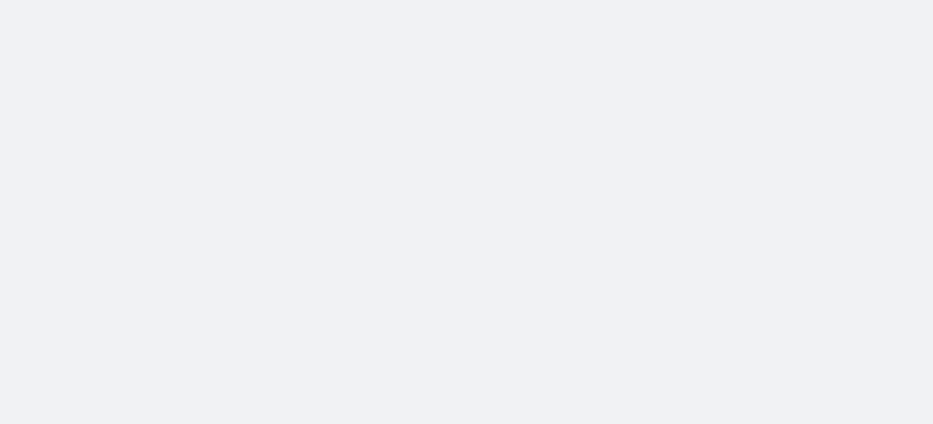
drag, startPoint x: 228, startPoint y: 165, endPoint x: 320, endPoint y: 282, distance: 149.1
click at [320, 282] on body at bounding box center [466, 212] width 933 height 424
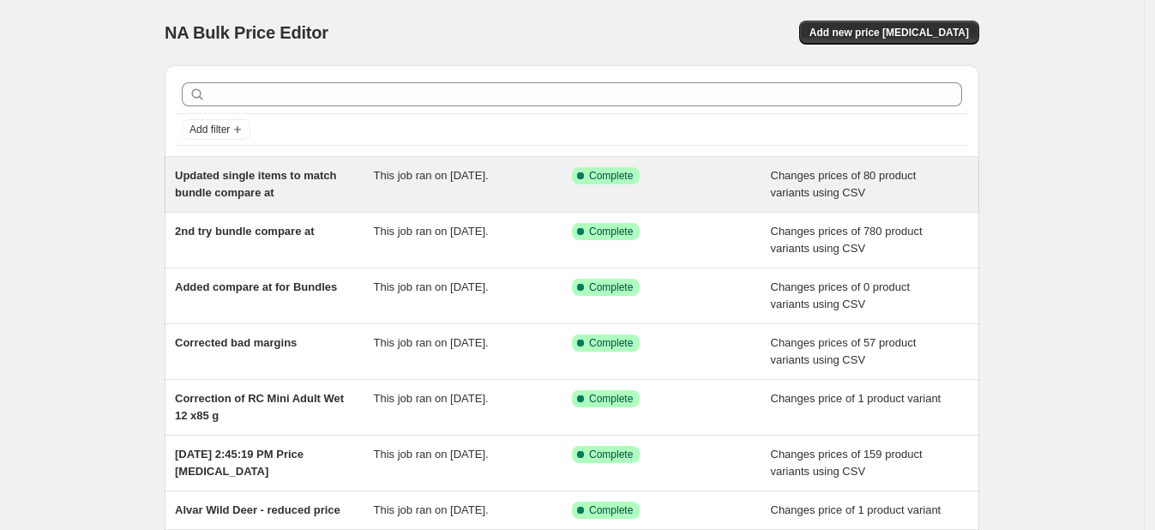
click at [310, 174] on span "Updated single items to match bundle compare at" at bounding box center [256, 184] width 162 height 30
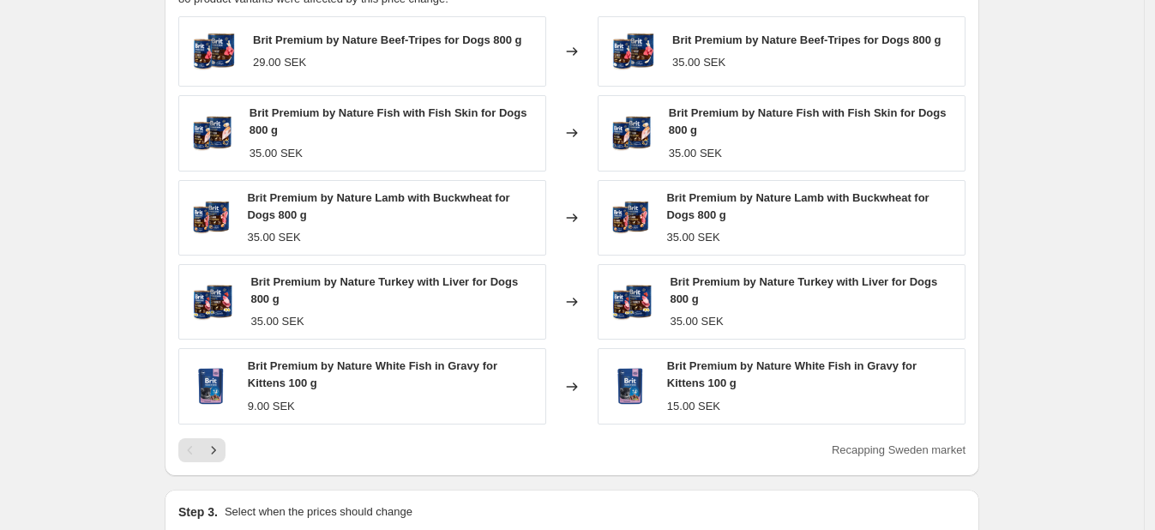
scroll to position [745, 0]
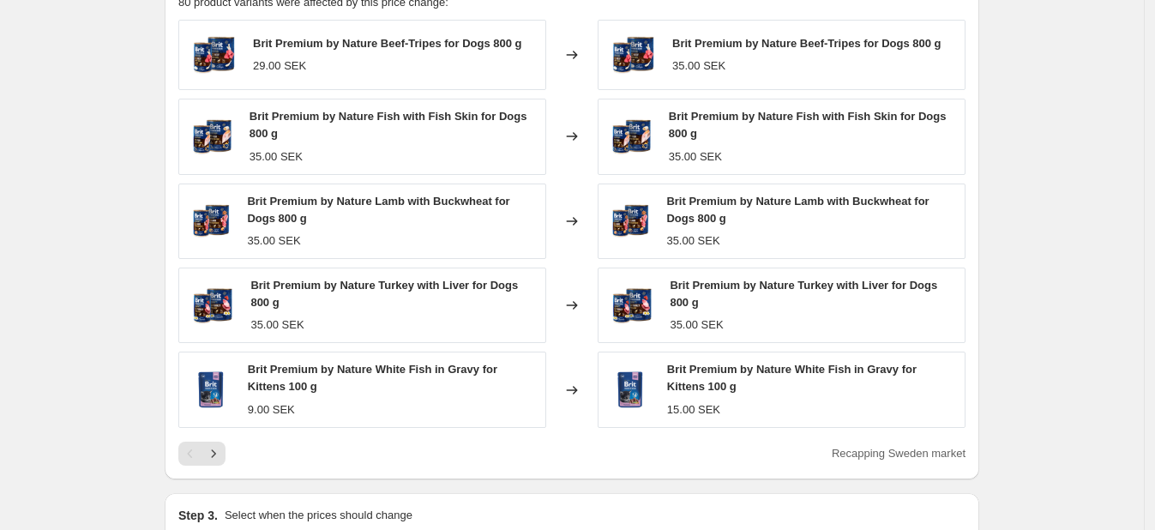
click at [226, 458] on button "Next" at bounding box center [214, 454] width 24 height 24
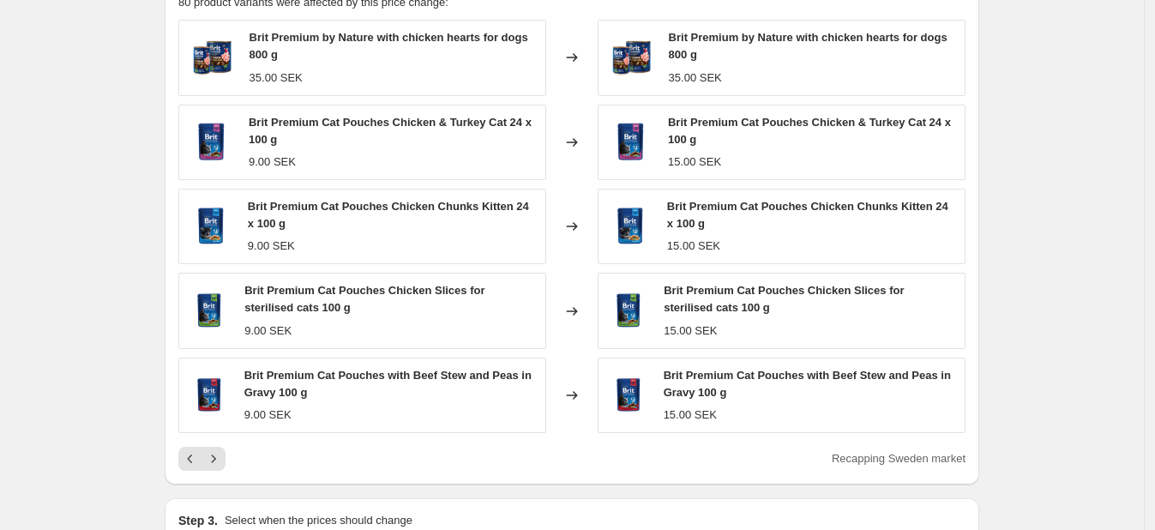
click at [226, 457] on button "Next" at bounding box center [214, 459] width 24 height 24
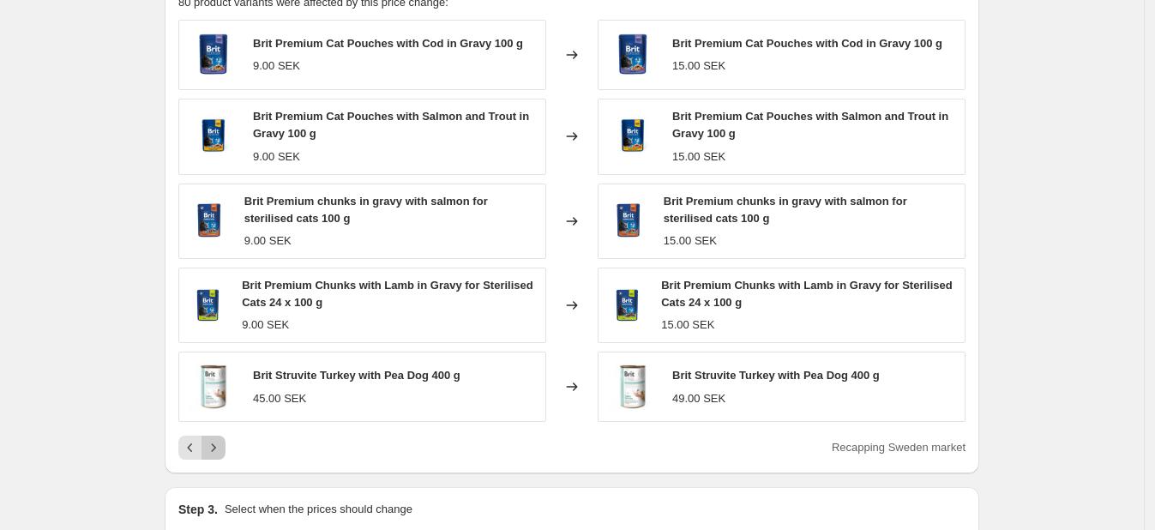
click at [222, 442] on icon "Next" at bounding box center [213, 447] width 17 height 17
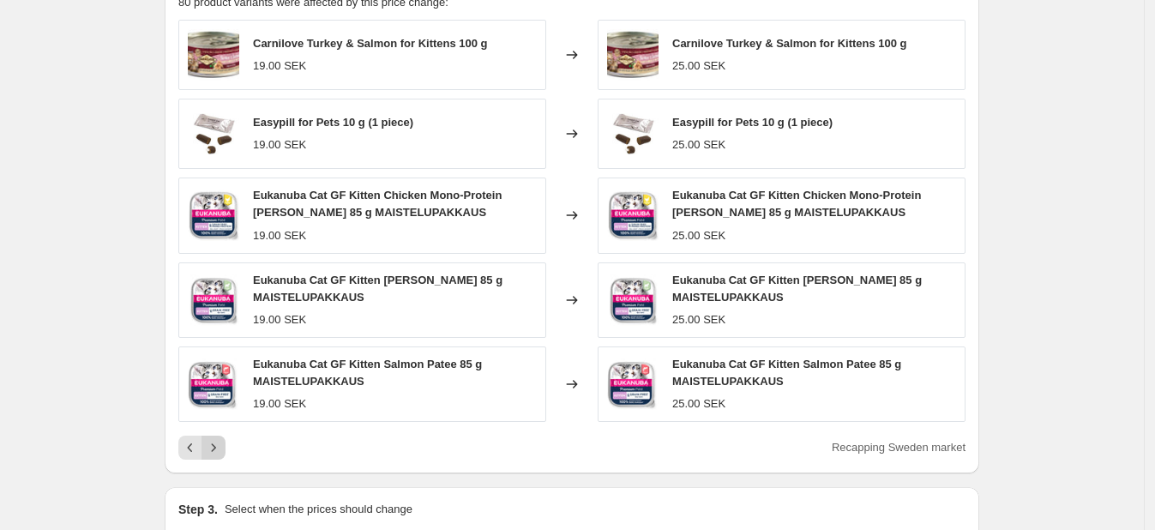
click at [222, 442] on icon "Next" at bounding box center [213, 447] width 17 height 17
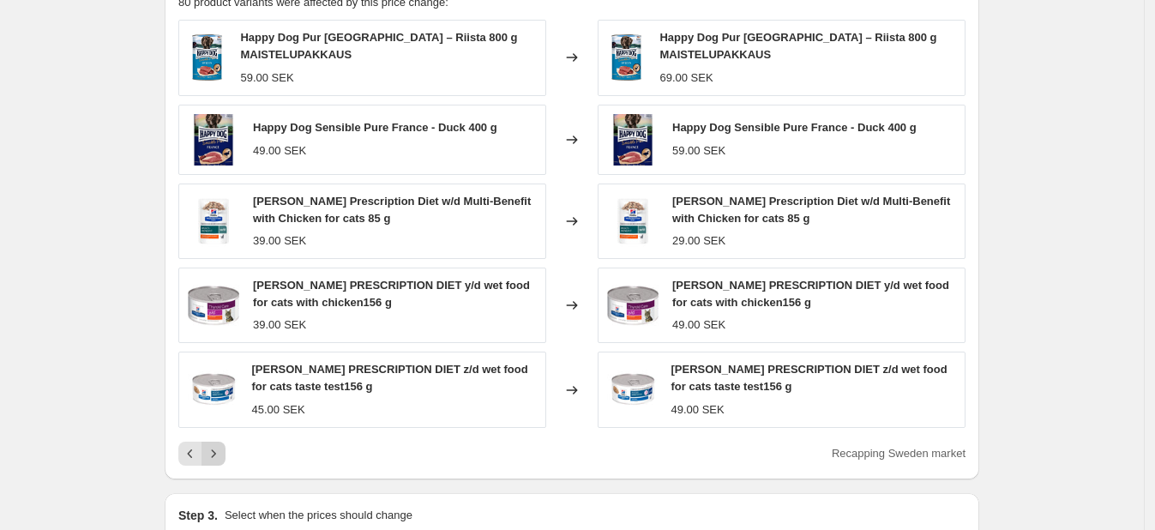
click at [223, 442] on button "Next" at bounding box center [214, 454] width 24 height 24
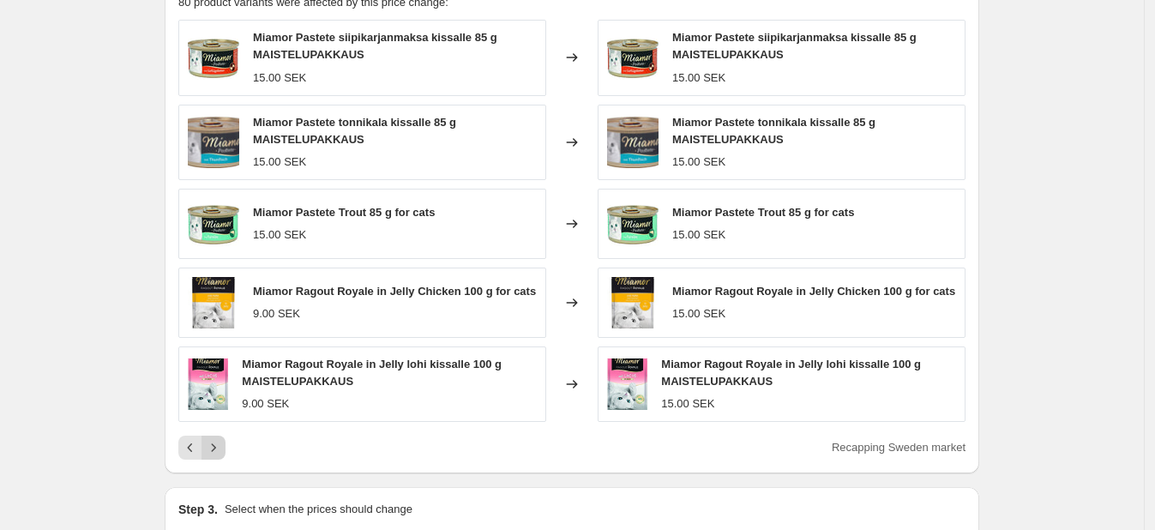
click at [222, 442] on icon "Next" at bounding box center [213, 447] width 17 height 17
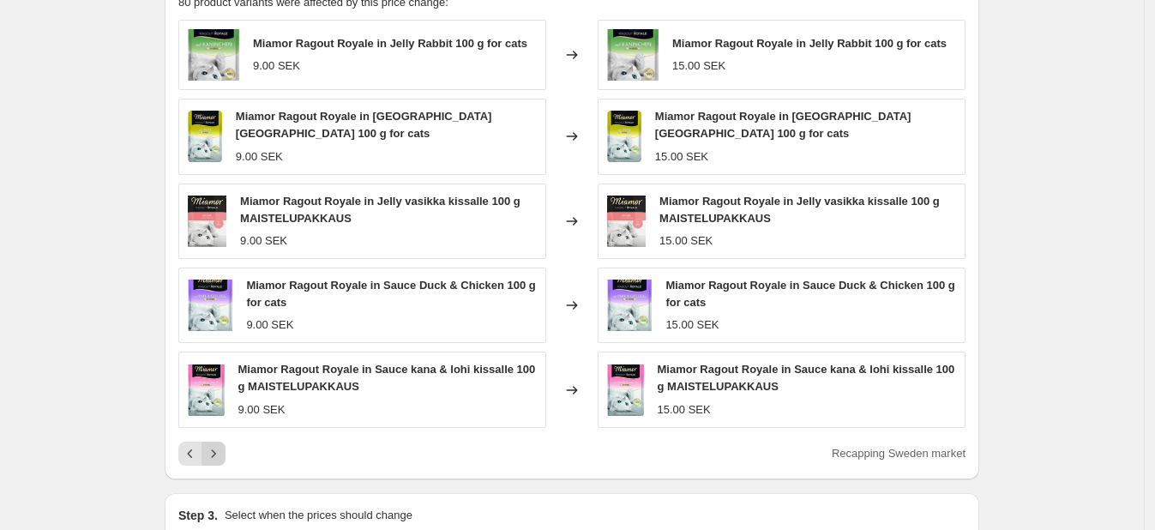
click at [222, 445] on icon "Next" at bounding box center [213, 453] width 17 height 17
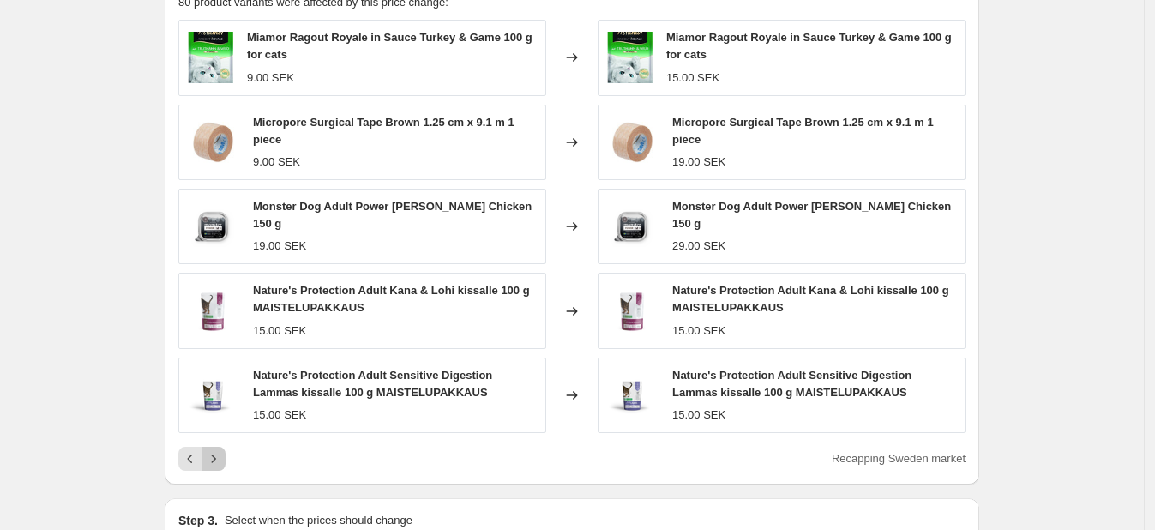
click at [223, 447] on button "Next" at bounding box center [214, 459] width 24 height 24
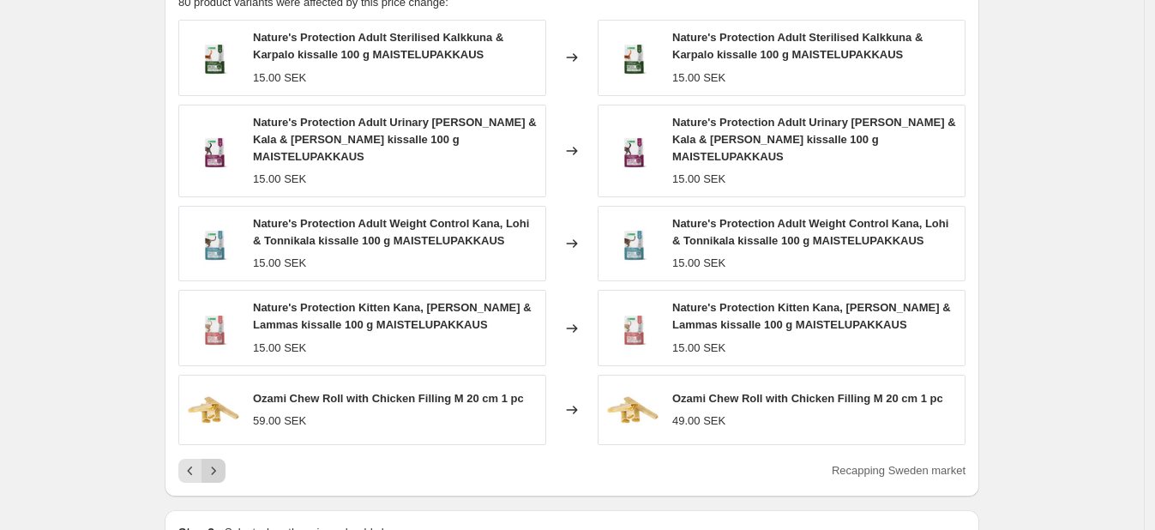
click at [223, 459] on button "Next" at bounding box center [214, 471] width 24 height 24
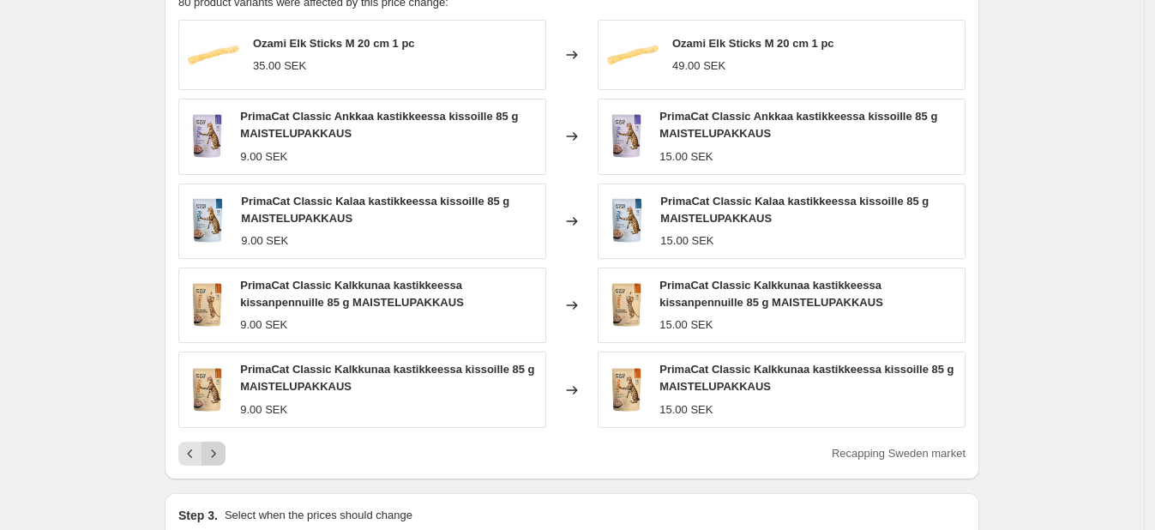
click at [223, 442] on button "Next" at bounding box center [214, 454] width 24 height 24
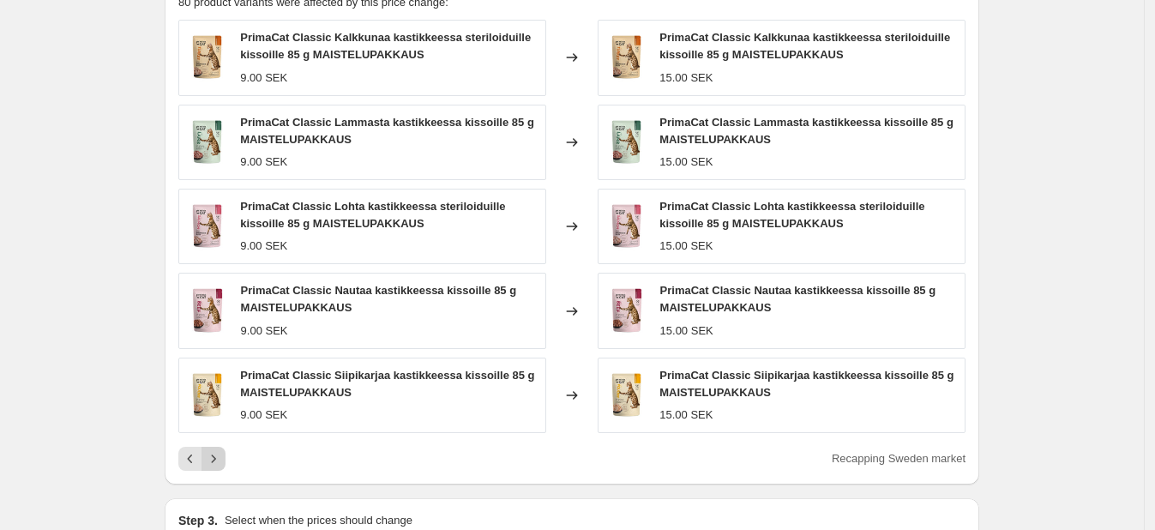
click at [223, 442] on div "PrimaCat Classic Kalkkunaa kastikkeessa steriloiduille kissoille 85 g MAISTELUP…" at bounding box center [571, 245] width 787 height 451
click at [222, 464] on icon "Next" at bounding box center [213, 458] width 17 height 17
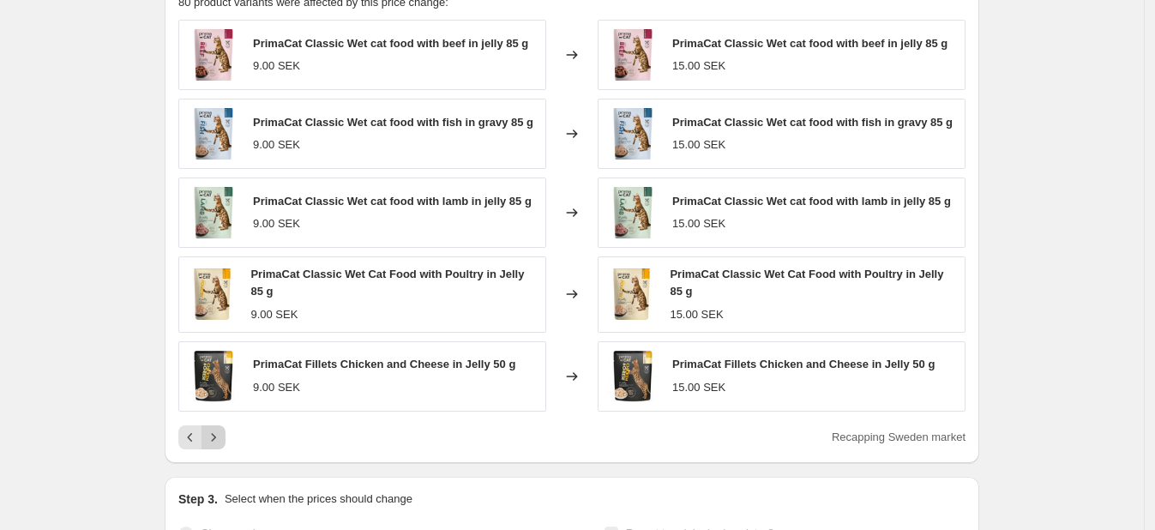
click at [222, 445] on button "Next" at bounding box center [214, 437] width 24 height 24
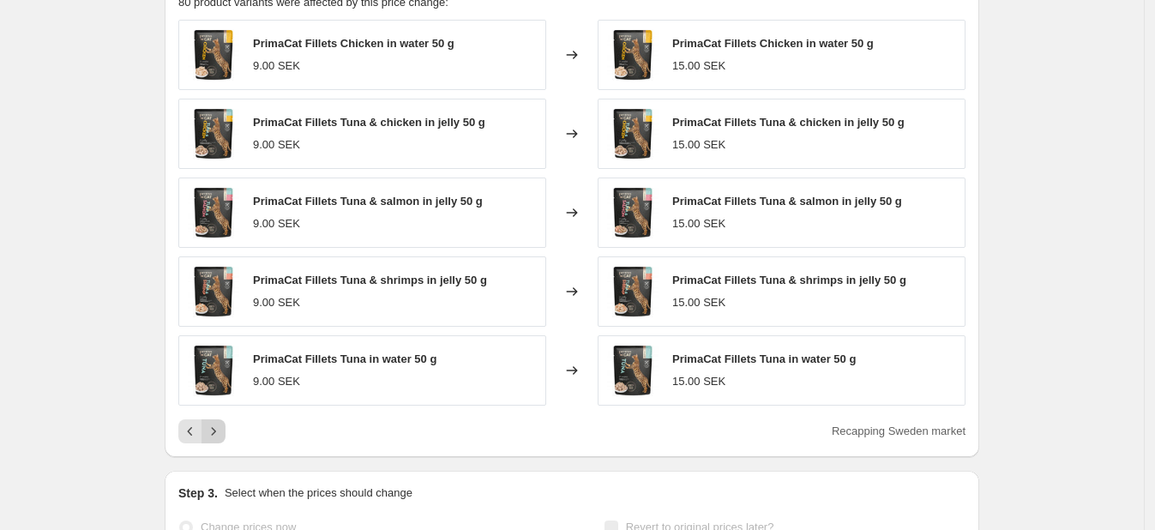
click at [217, 435] on icon "Next" at bounding box center [213, 431] width 17 height 17
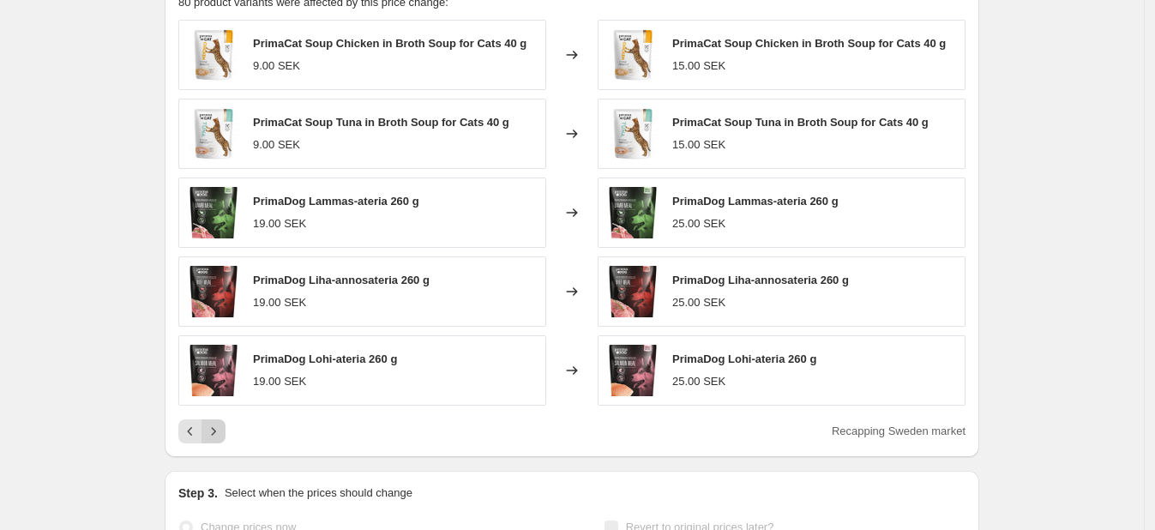
click at [217, 435] on icon "Next" at bounding box center [213, 431] width 17 height 17
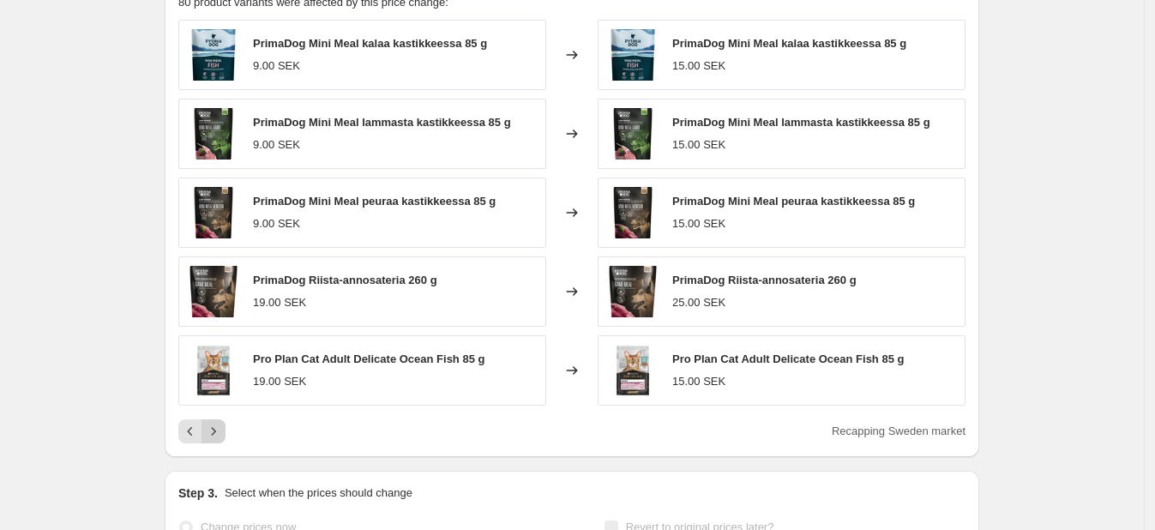
click at [217, 435] on icon "Next" at bounding box center [213, 431] width 17 height 17
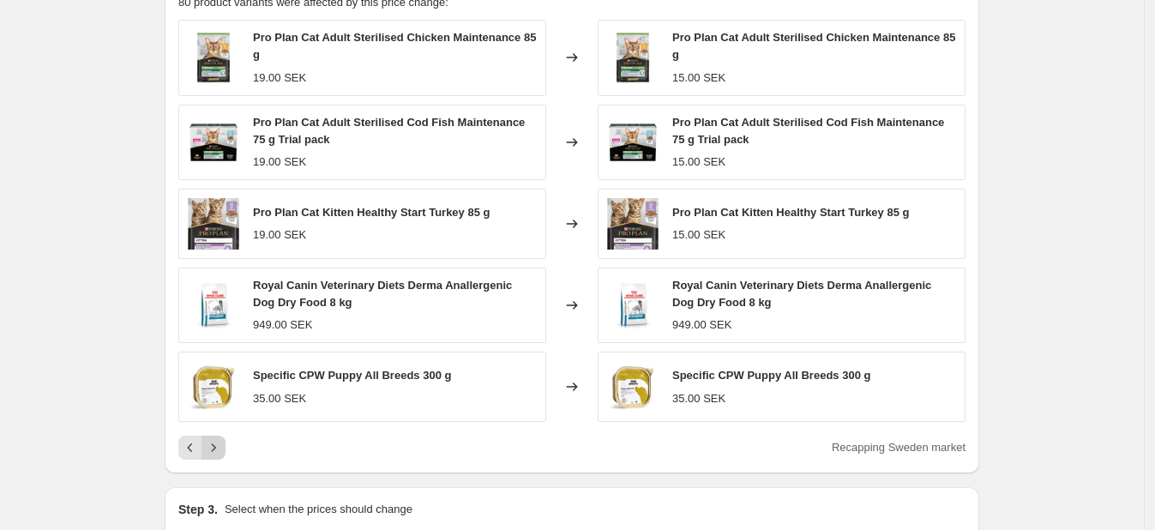
click at [217, 436] on div "Pagination" at bounding box center [214, 448] width 24 height 24
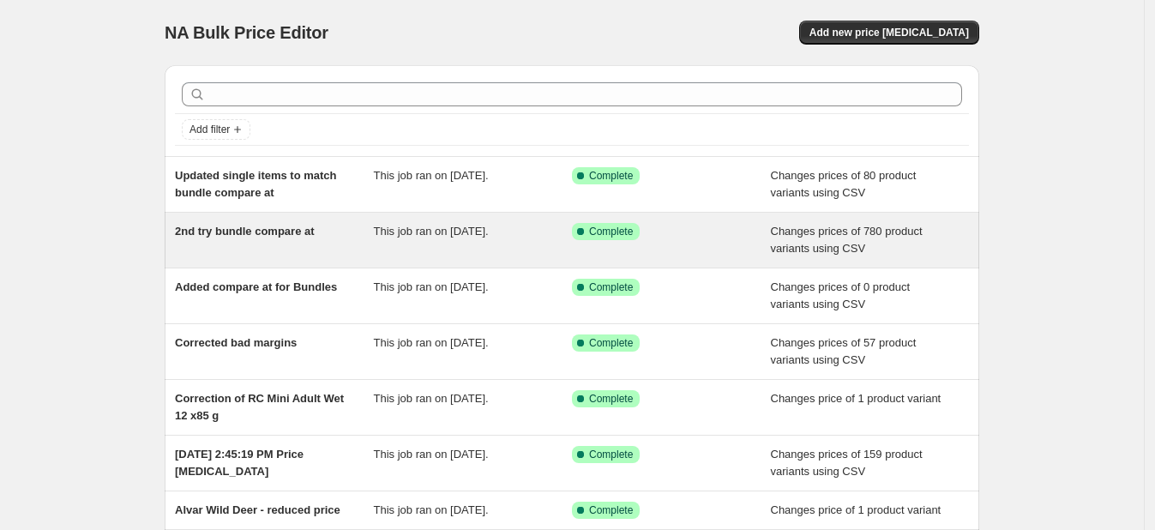
click at [249, 226] on span "2nd try bundle compare at" at bounding box center [245, 231] width 140 height 13
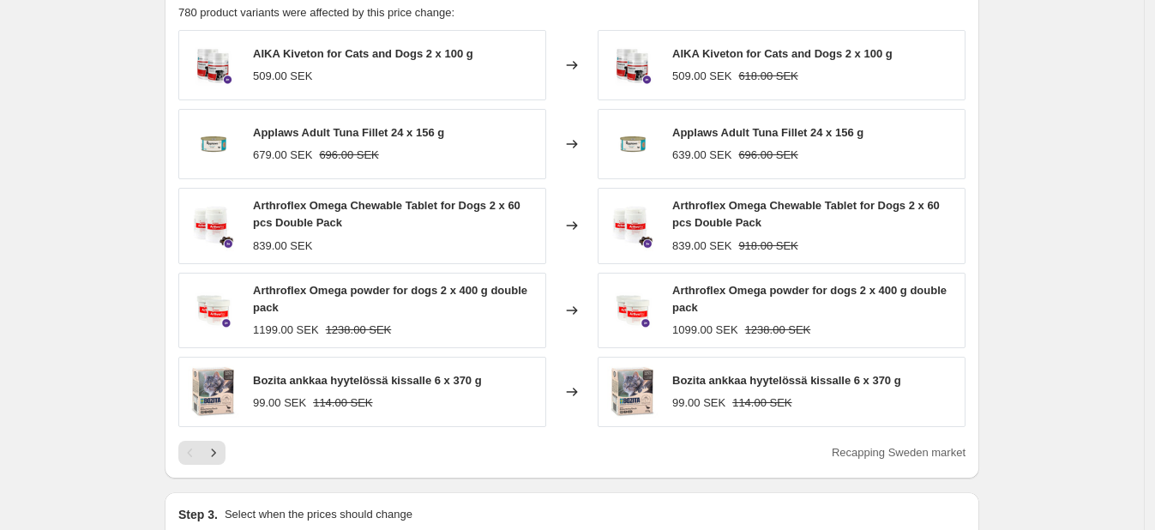
scroll to position [731, 0]
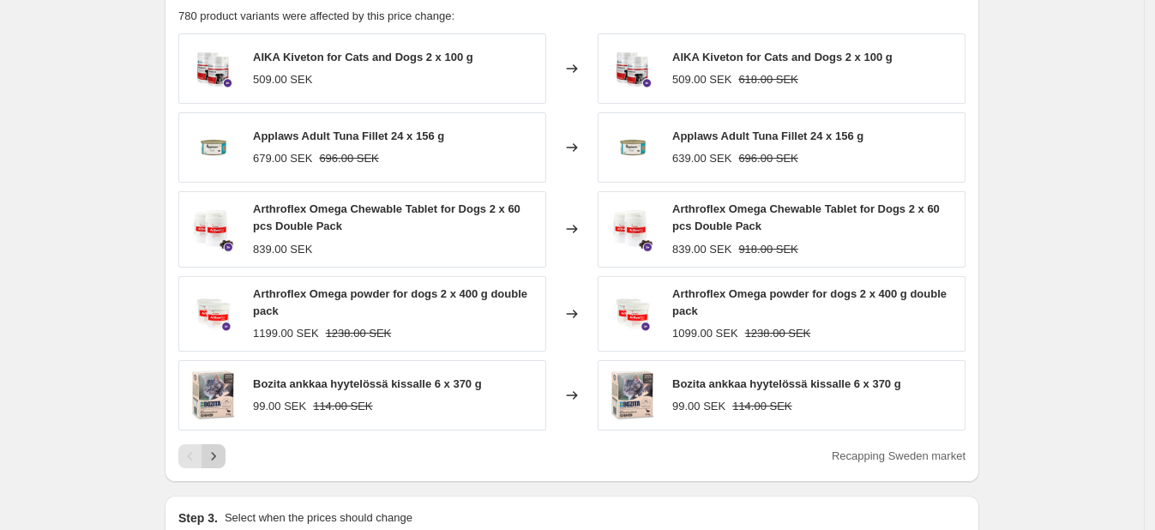
click at [222, 449] on icon "Next" at bounding box center [213, 456] width 17 height 17
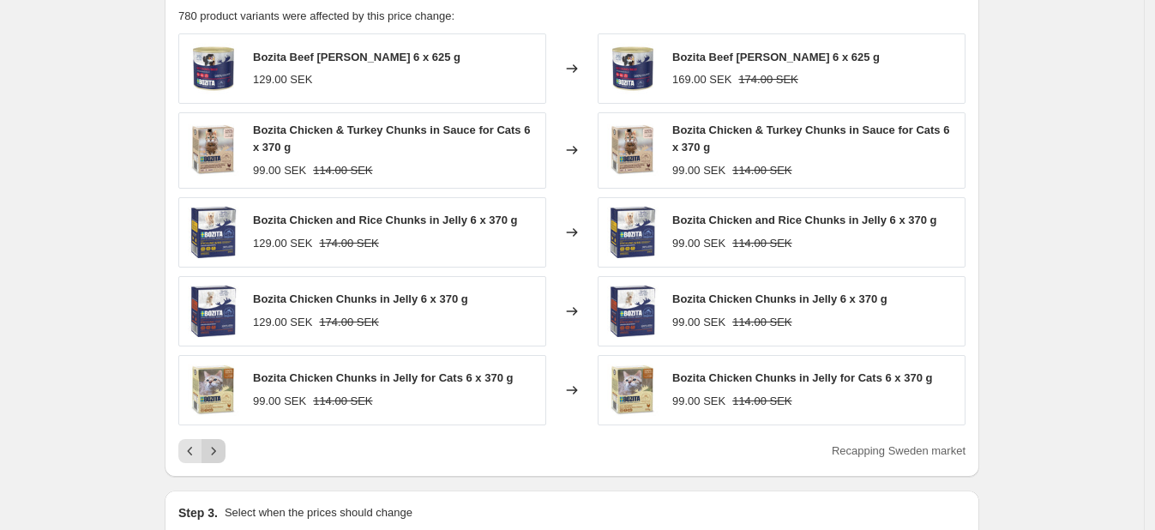
click at [222, 449] on icon "Next" at bounding box center [213, 451] width 17 height 17
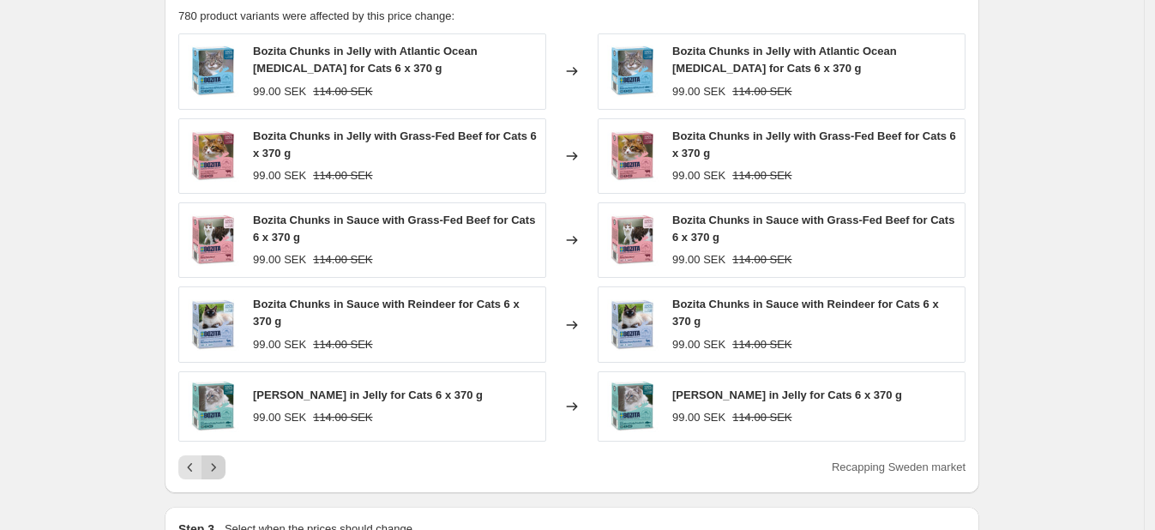
click at [223, 449] on div "Bozita Chunks in Jelly with Atlantic Ocean Mackerel for Cats 6 x 370 g 99.00 SE…" at bounding box center [571, 256] width 787 height 446
click at [222, 461] on icon "Next" at bounding box center [213, 467] width 17 height 17
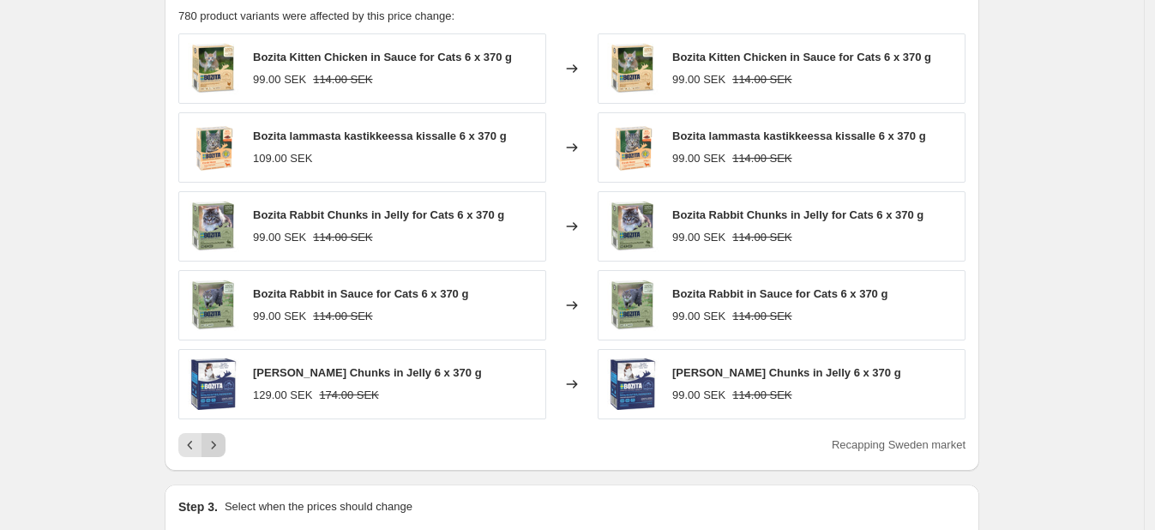
click at [216, 446] on icon "Next" at bounding box center [214, 445] width 4 height 8
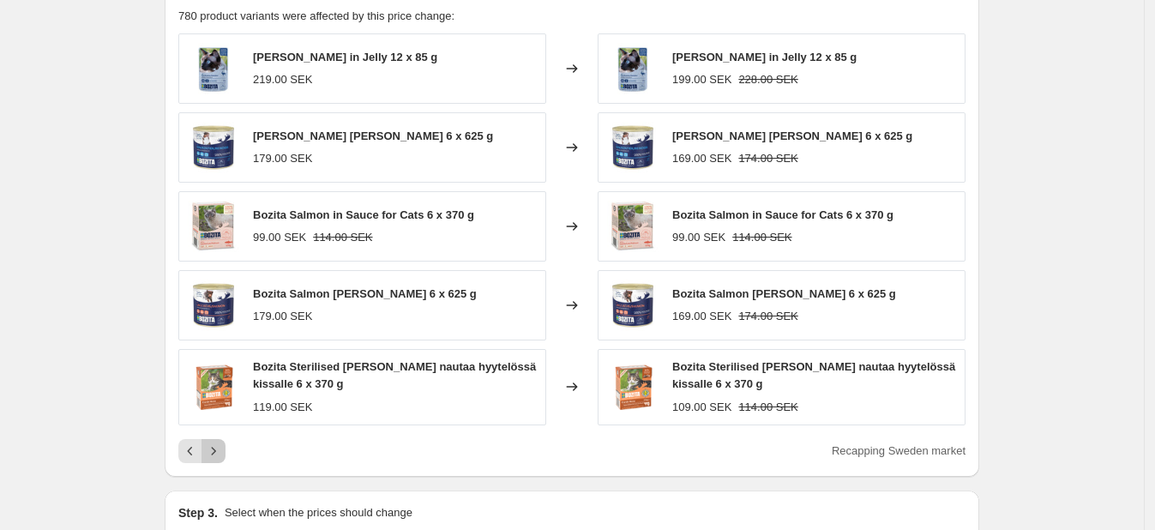
click at [216, 447] on icon "Next" at bounding box center [214, 451] width 4 height 8
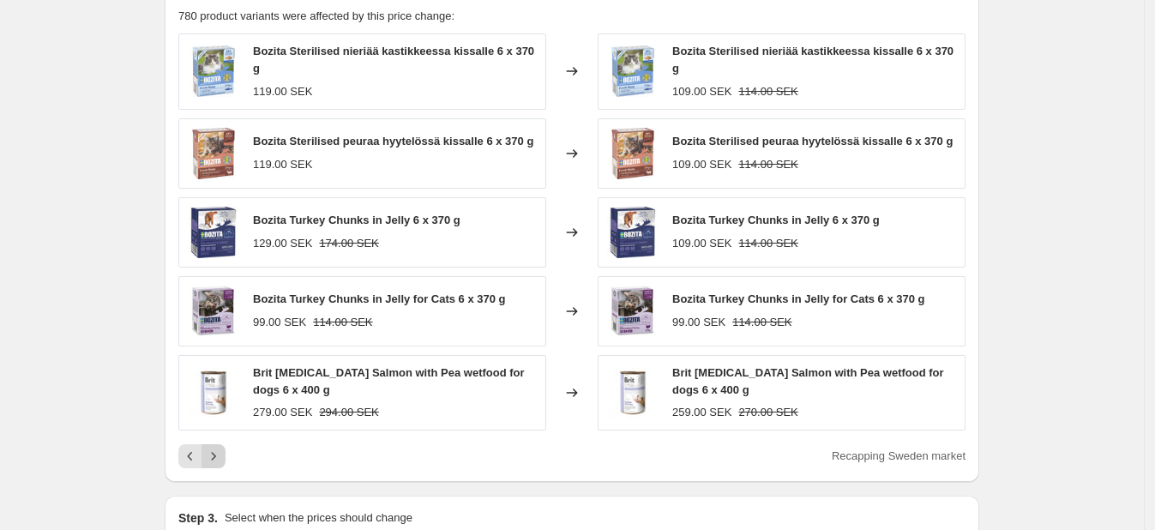
click at [216, 452] on icon "Next" at bounding box center [214, 456] width 4 height 8
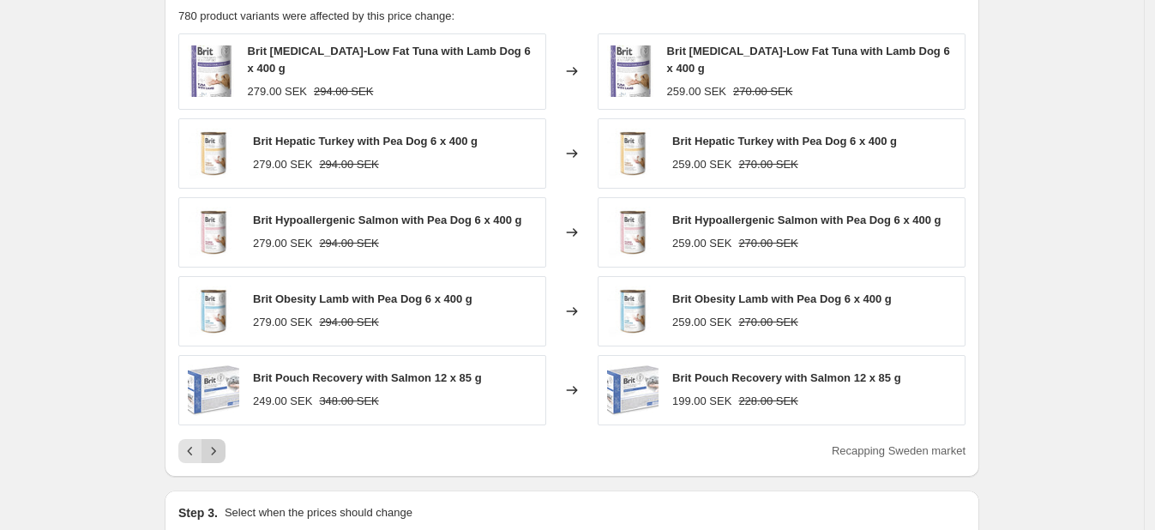
click at [216, 447] on icon "Next" at bounding box center [214, 451] width 4 height 8
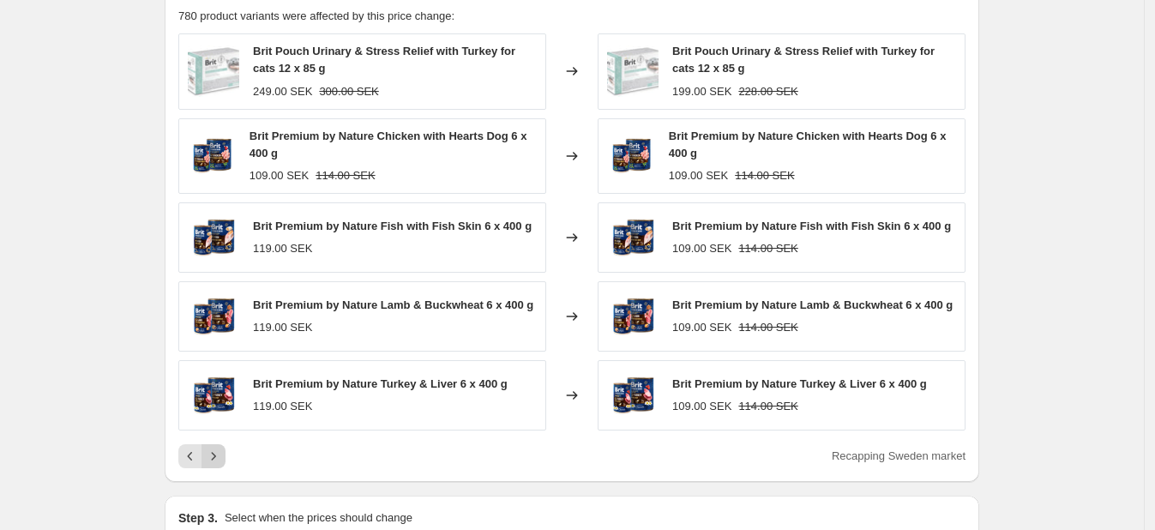
click at [218, 448] on icon "Next" at bounding box center [213, 456] width 17 height 17
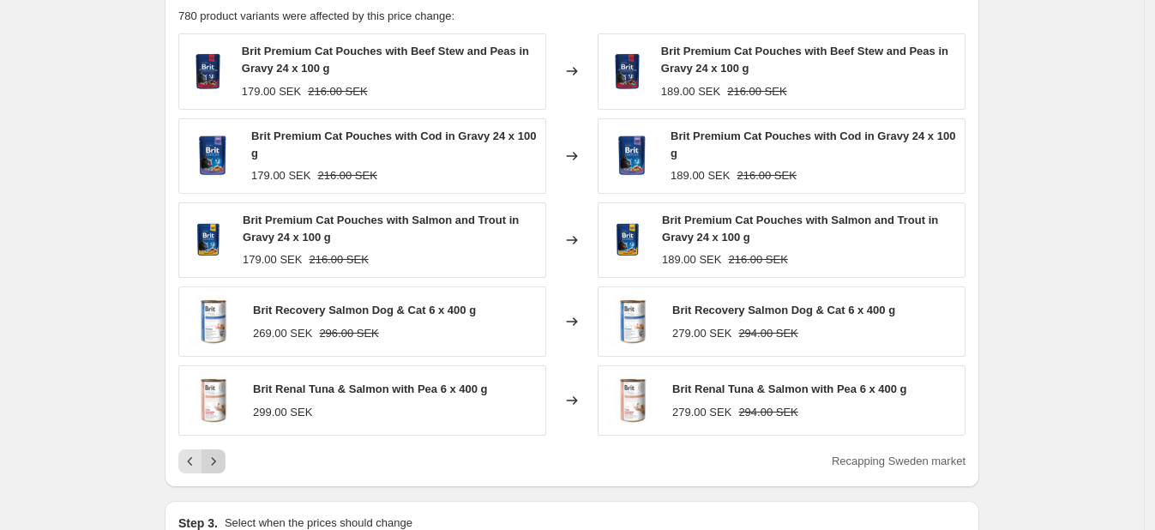
click at [218, 446] on div "Brit Premium Cat Pouches with Beef Stew and Peas in Gravy 24 x 100 g 179.00 SEK…" at bounding box center [571, 253] width 787 height 440
click at [220, 455] on icon "Next" at bounding box center [213, 461] width 17 height 17
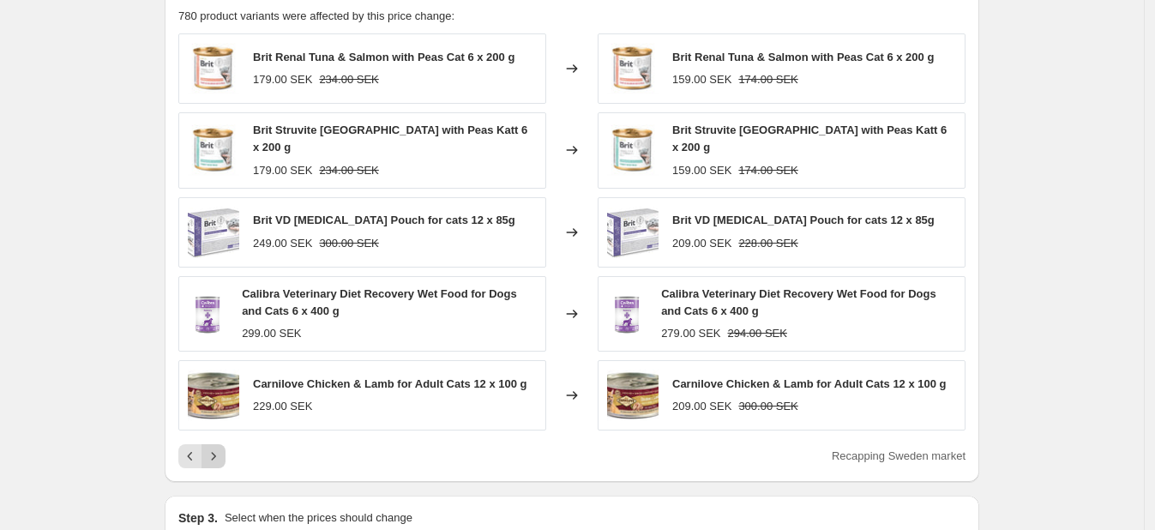
click at [220, 455] on icon "Next" at bounding box center [213, 456] width 17 height 17
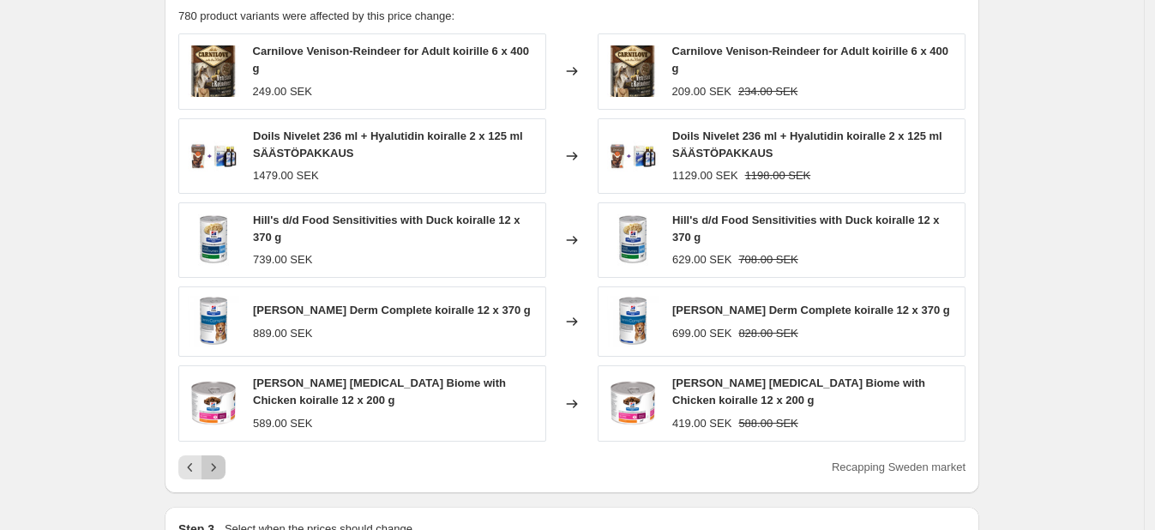
click at [220, 455] on button "Next" at bounding box center [214, 467] width 24 height 24
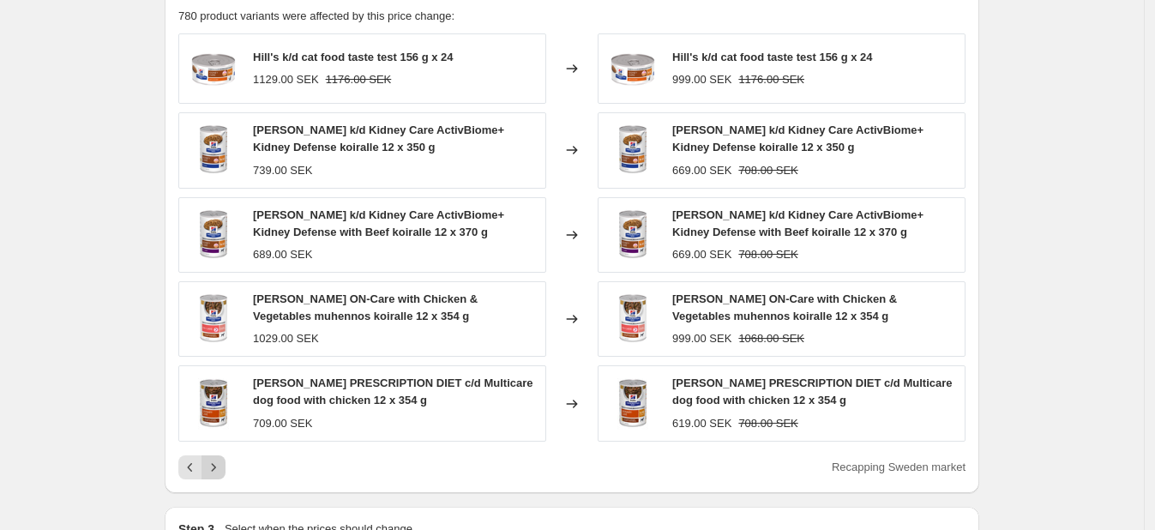
click at [222, 470] on icon "Next" at bounding box center [213, 467] width 17 height 17
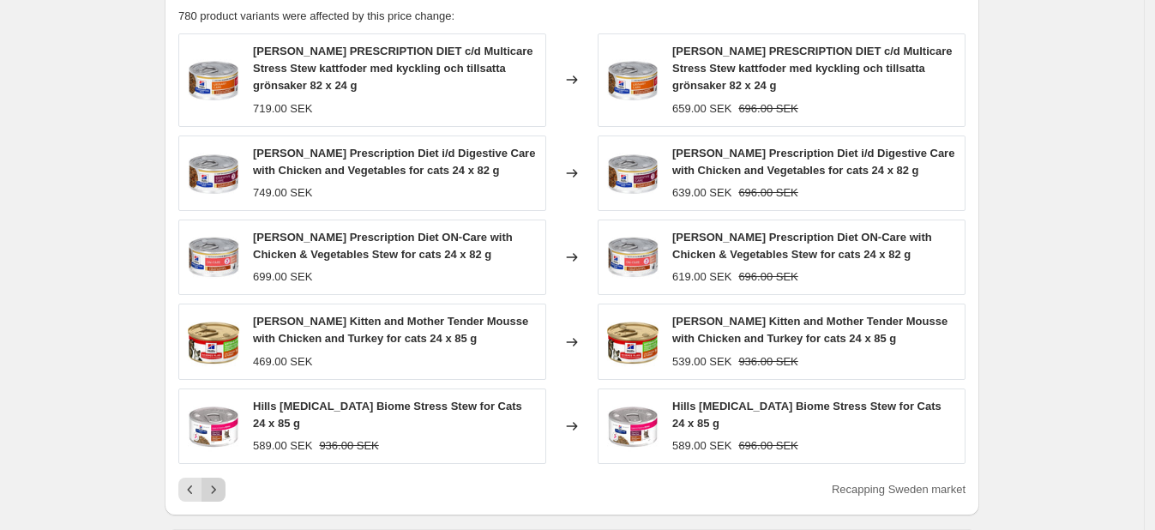
click at [223, 470] on div "Hill's PRESCRIPTION DIET c/d Multicare Stress Stew kattfoder med kyckling och t…" at bounding box center [571, 267] width 787 height 468
click at [222, 486] on icon "Next" at bounding box center [213, 489] width 17 height 17
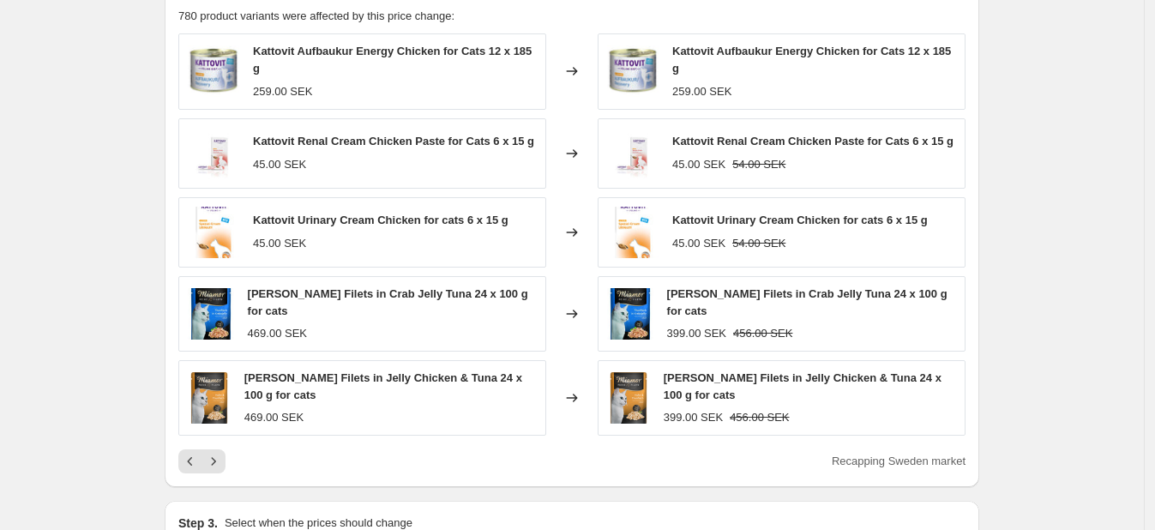
click at [223, 470] on button "Next" at bounding box center [214, 461] width 24 height 24
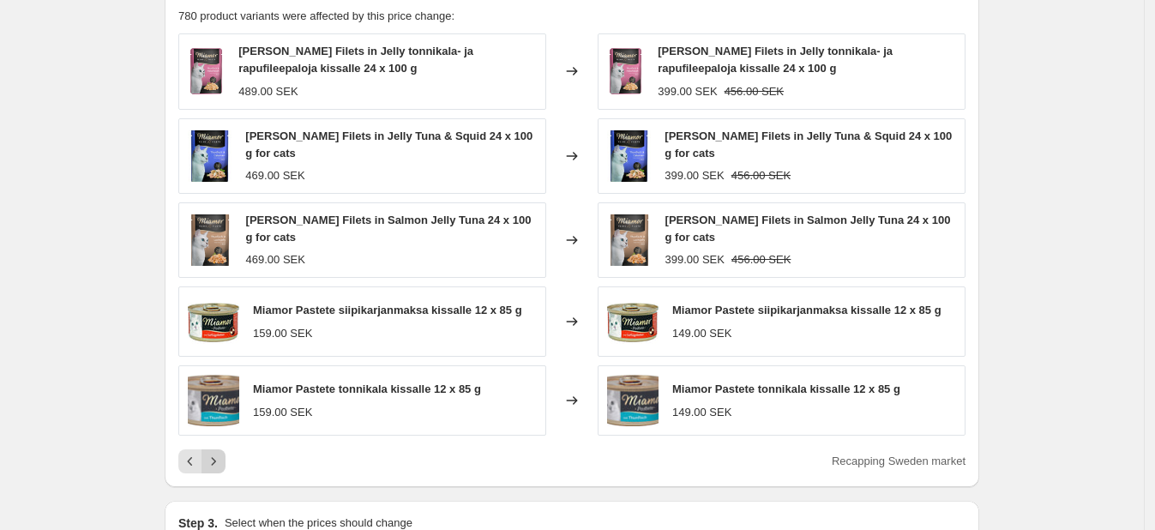
click at [223, 470] on button "Next" at bounding box center [214, 461] width 24 height 24
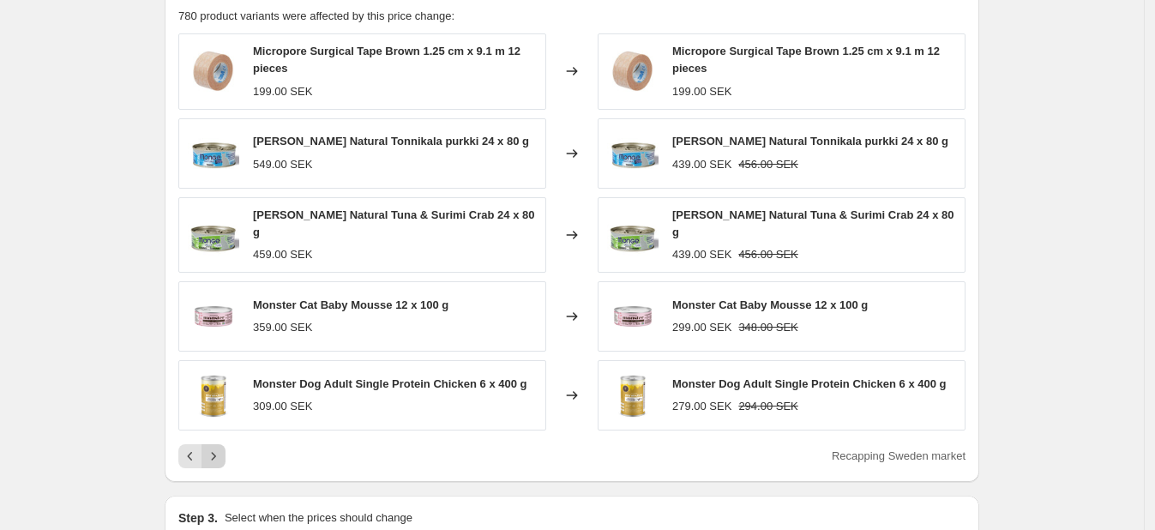
click at [215, 452] on icon "Next" at bounding box center [213, 456] width 17 height 17
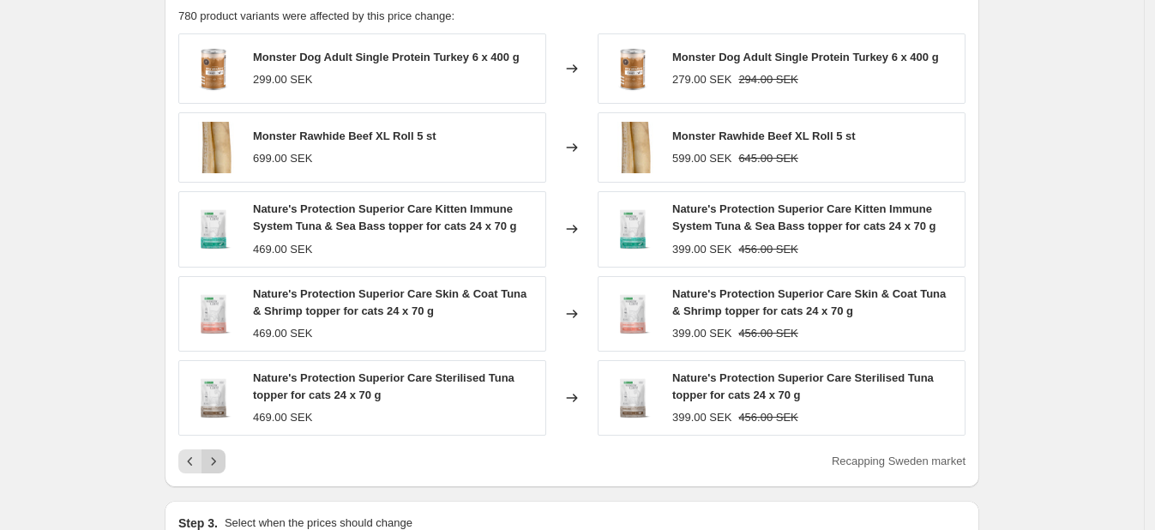
click at [215, 453] on icon "Next" at bounding box center [213, 461] width 17 height 17
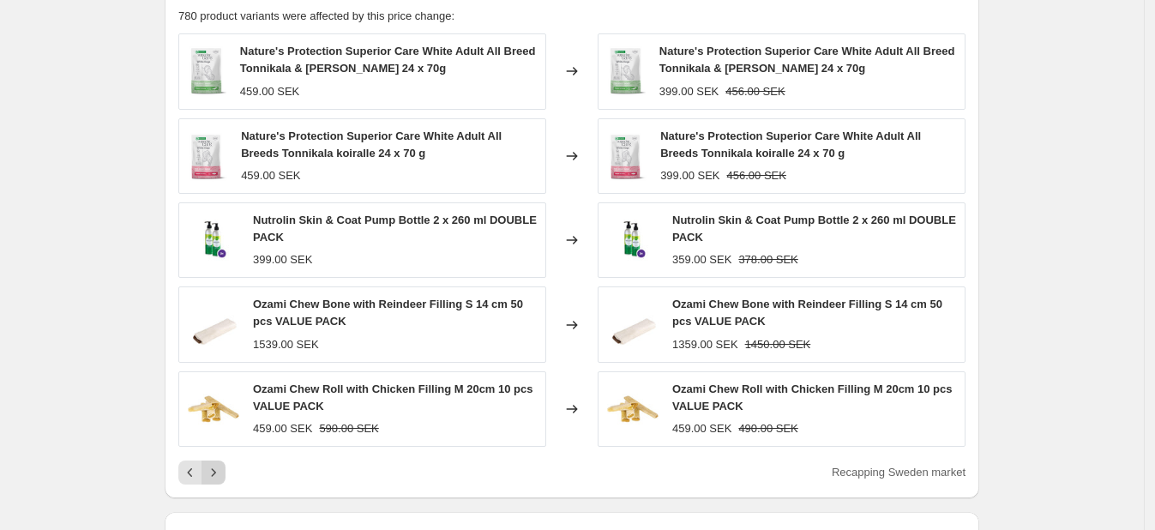
click at [215, 452] on div "Nature's Protection Superior Care White Adult All Breed Tonnikala & Meriahven k…" at bounding box center [571, 258] width 787 height 451
click at [219, 461] on button "Next" at bounding box center [214, 473] width 24 height 24
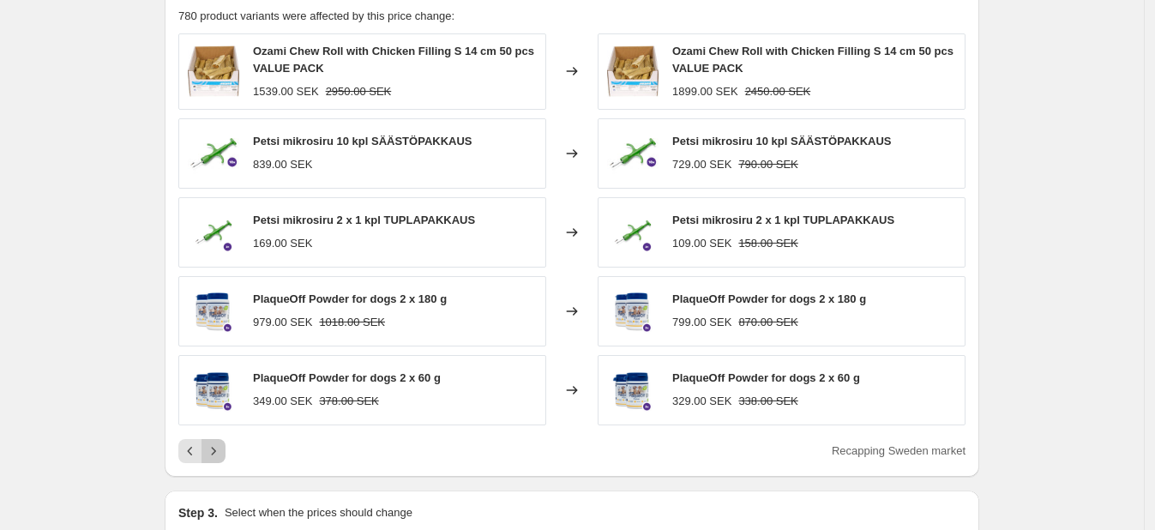
click at [218, 460] on button "Next" at bounding box center [214, 451] width 24 height 24
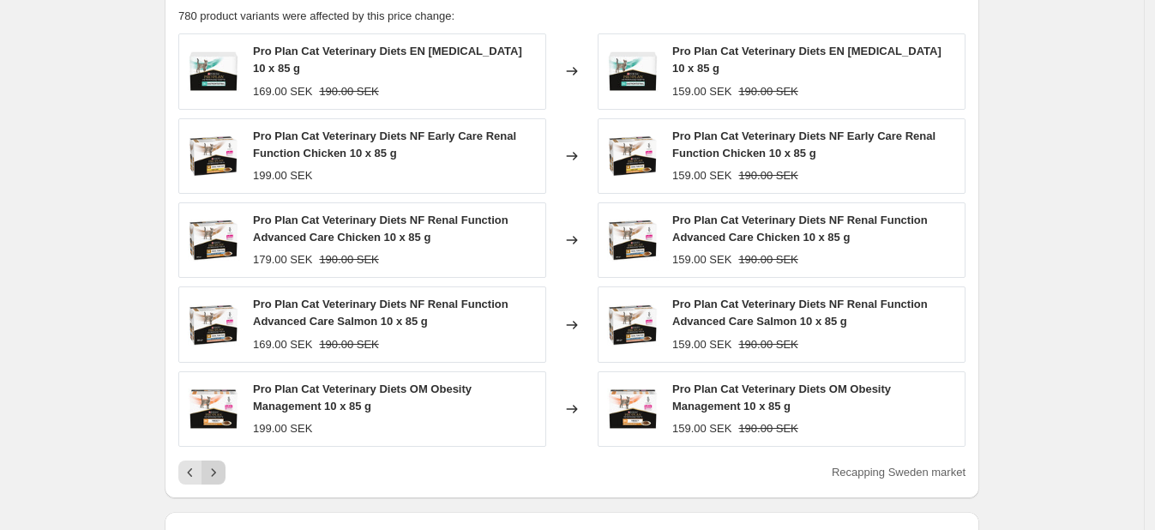
click at [216, 472] on icon "Next" at bounding box center [214, 472] width 4 height 8
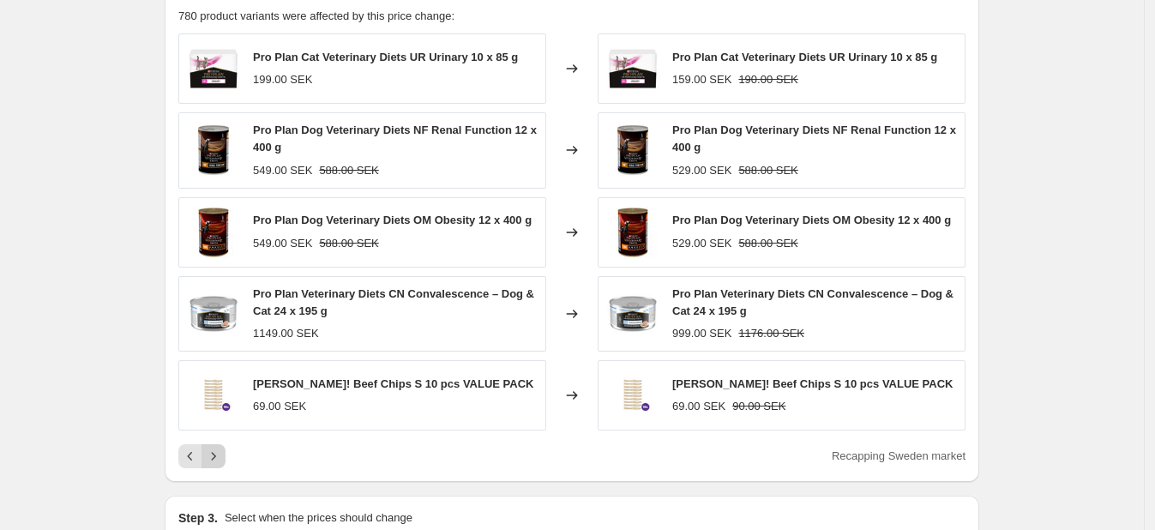
click at [219, 455] on icon "Next" at bounding box center [213, 456] width 17 height 17
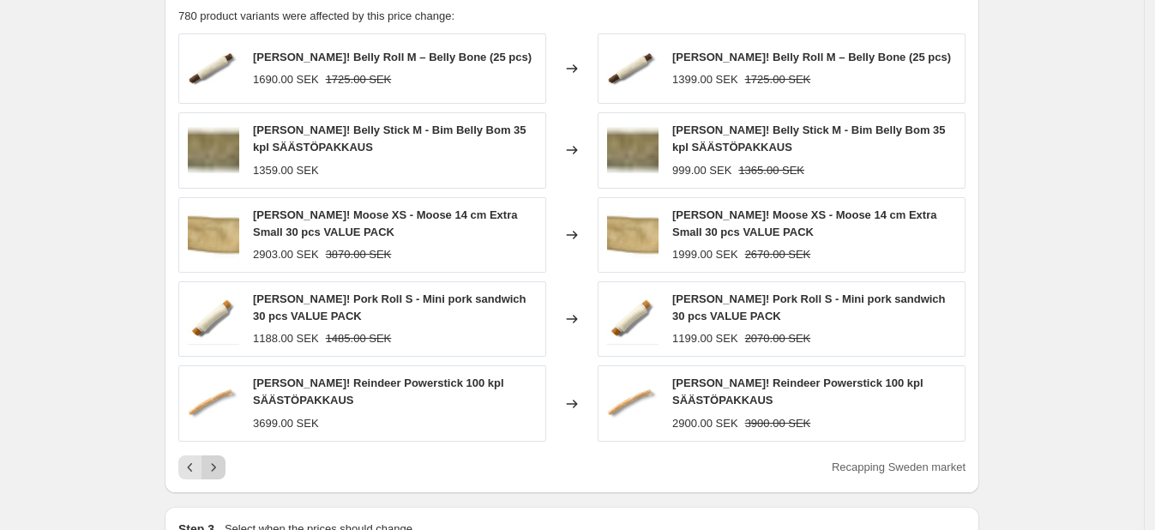
click at [219, 459] on icon "Next" at bounding box center [213, 467] width 17 height 17
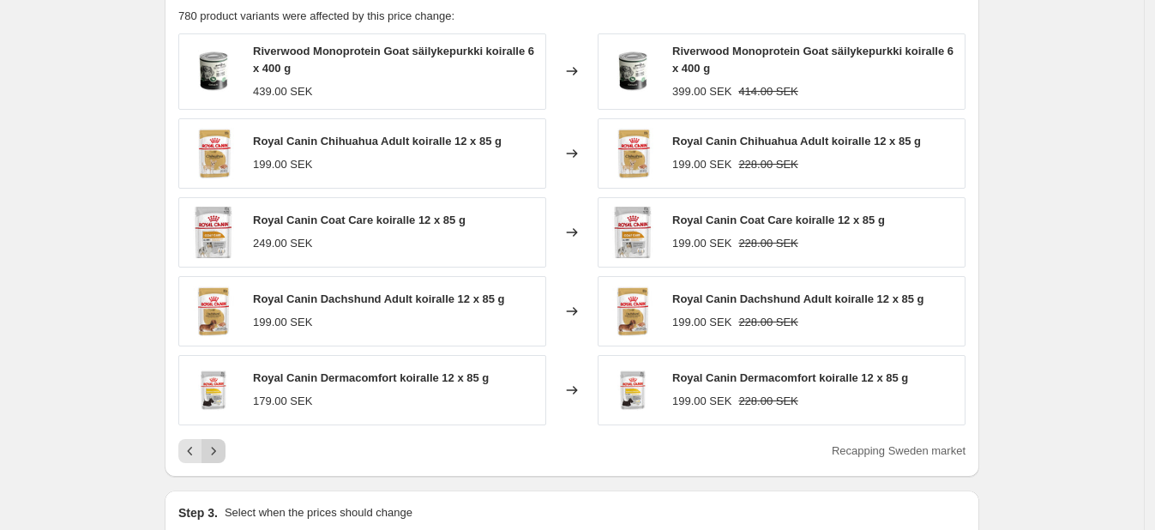
click at [219, 455] on icon "Next" at bounding box center [213, 451] width 17 height 17
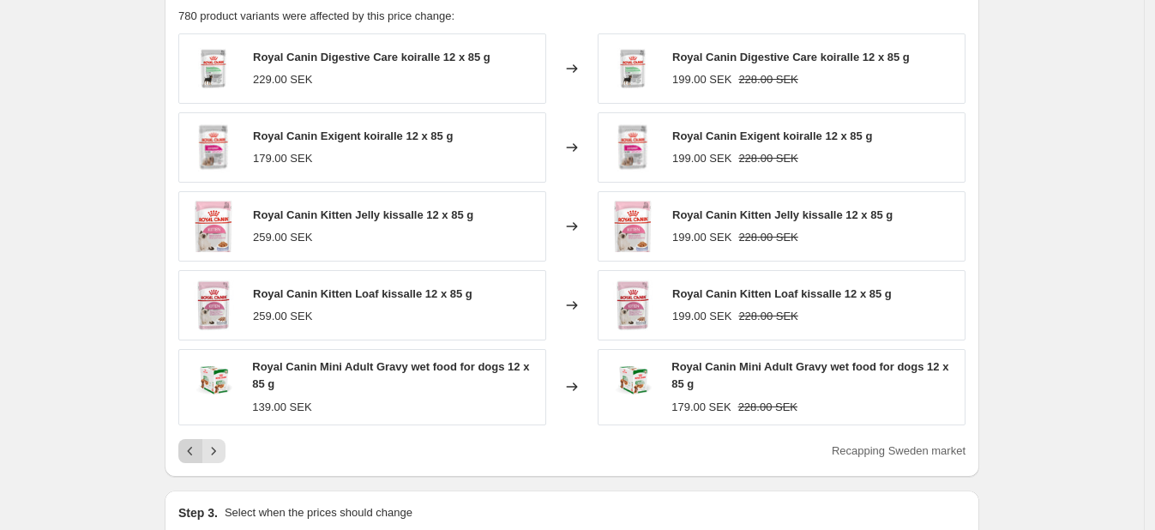
click at [188, 457] on button "Previous" at bounding box center [190, 451] width 24 height 24
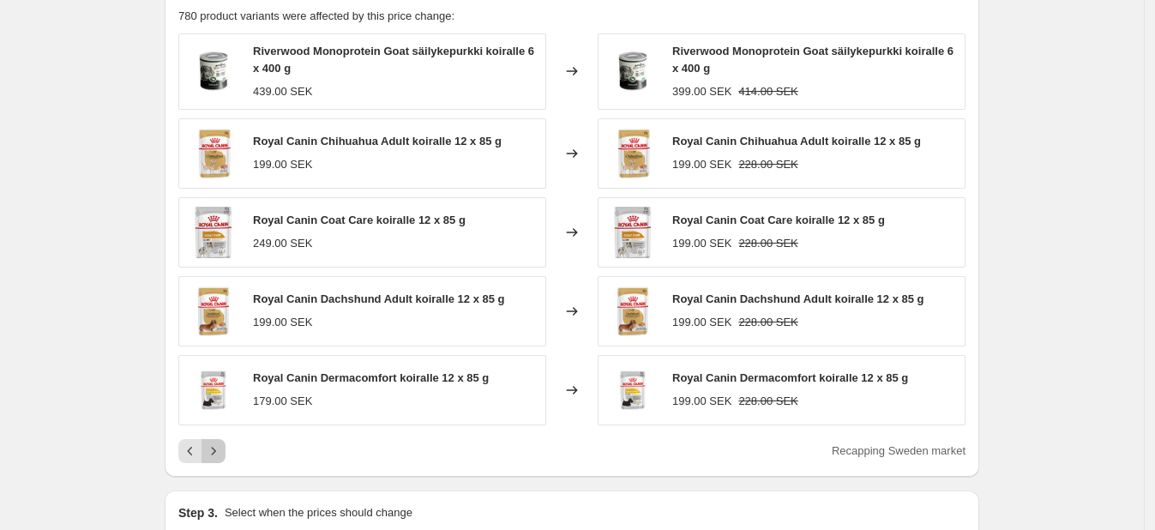
click at [219, 449] on icon "Next" at bounding box center [213, 451] width 17 height 17
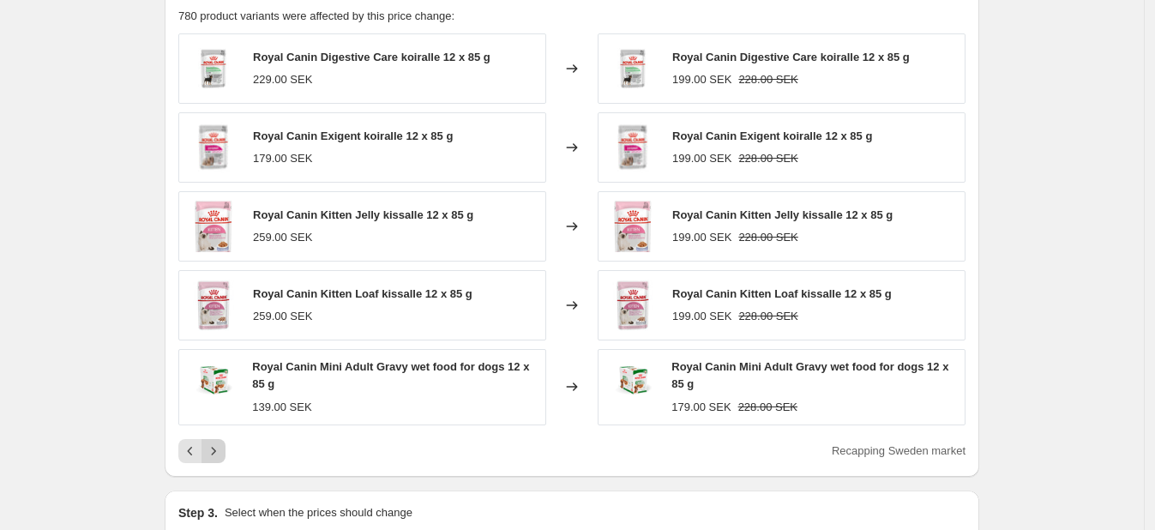
click at [219, 449] on icon "Next" at bounding box center [213, 451] width 17 height 17
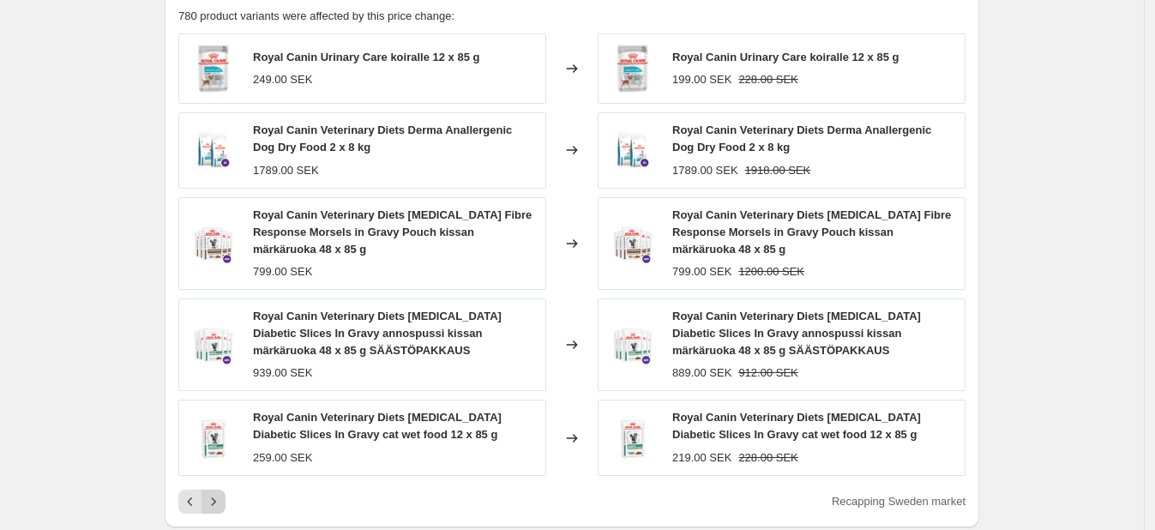
click at [219, 449] on img at bounding box center [213, 437] width 51 height 51
click at [216, 498] on icon "Next" at bounding box center [214, 501] width 4 height 8
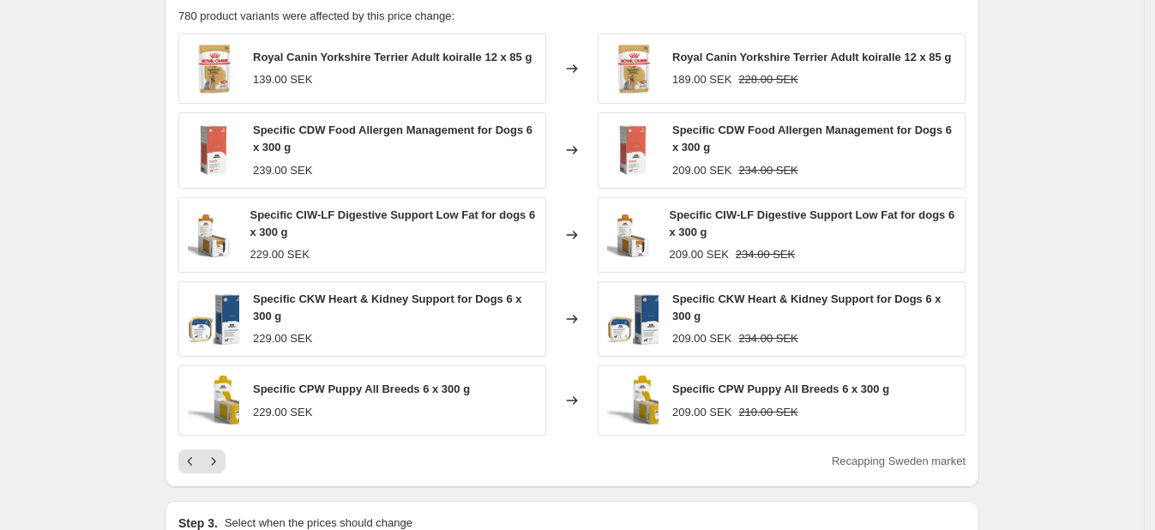
click at [219, 476] on div "PRICE CHANGE RECAP 780 product variants were affected by this price change: Roy…" at bounding box center [572, 231] width 815 height 514
click at [216, 470] on button "Next" at bounding box center [214, 461] width 24 height 24
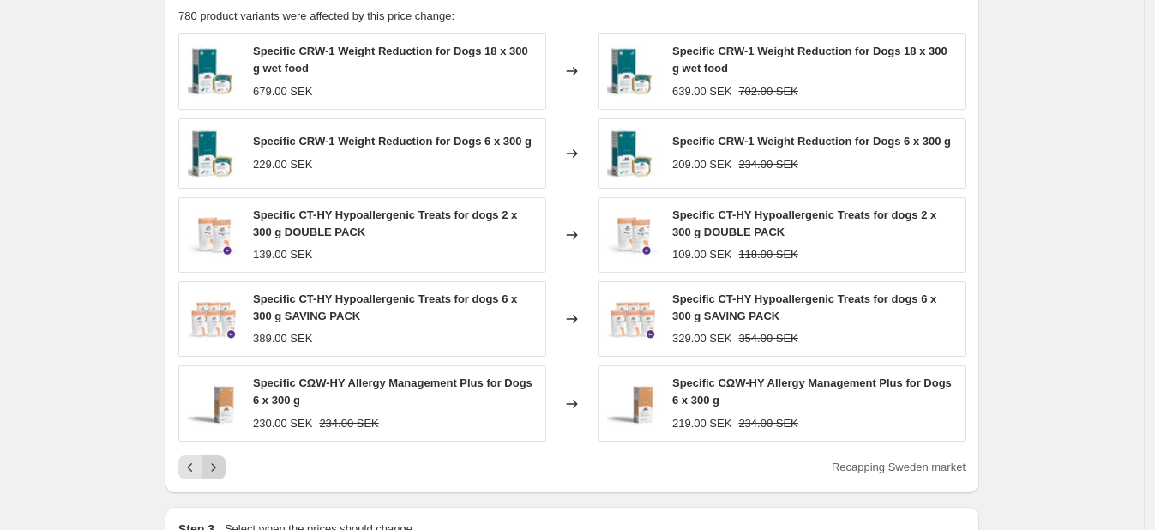
click at [219, 462] on icon "Next" at bounding box center [213, 467] width 17 height 17
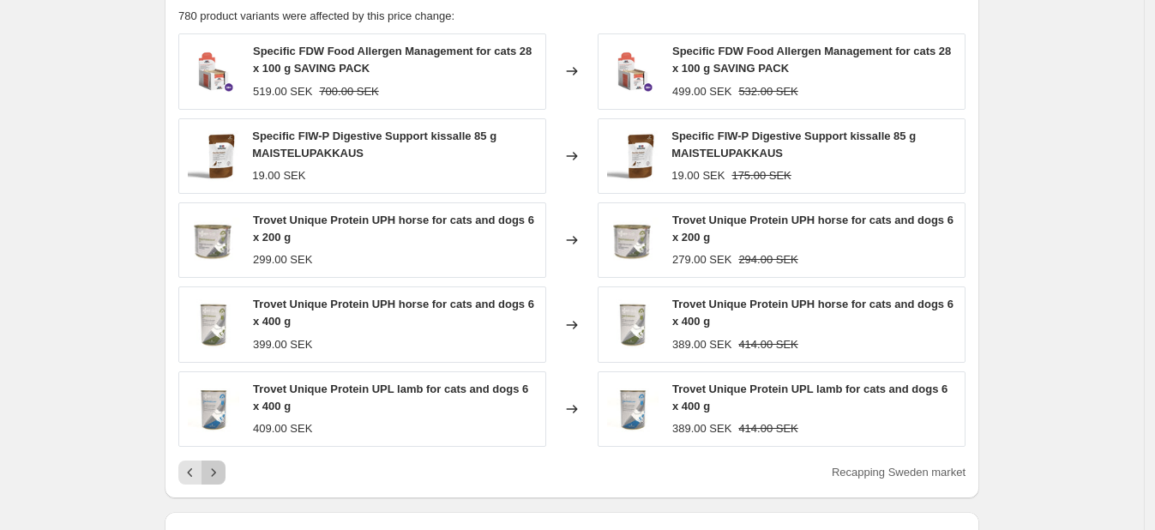
click at [216, 471] on icon "Next" at bounding box center [214, 472] width 4 height 8
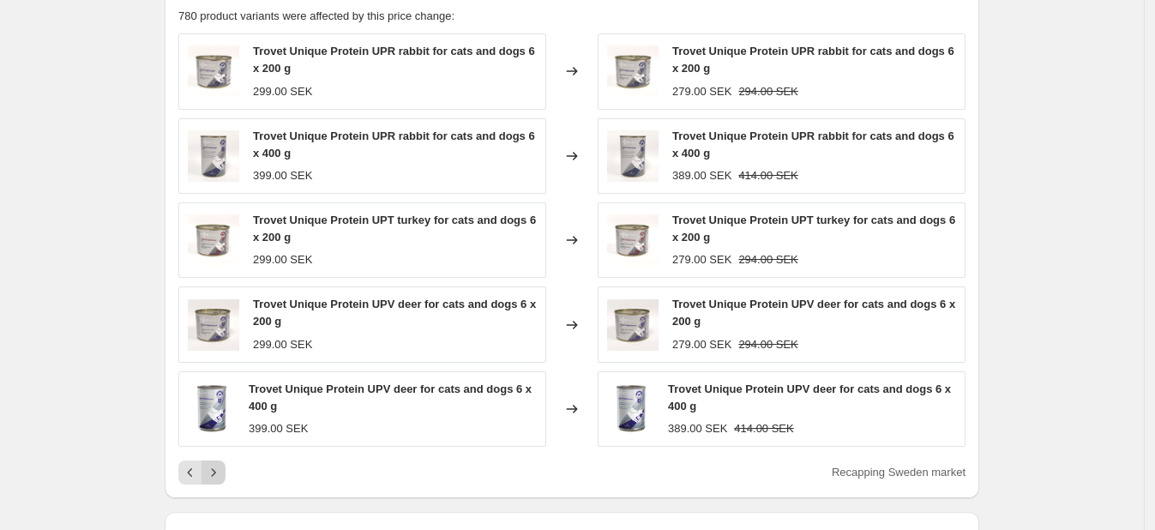
click at [216, 471] on icon "Next" at bounding box center [214, 472] width 4 height 8
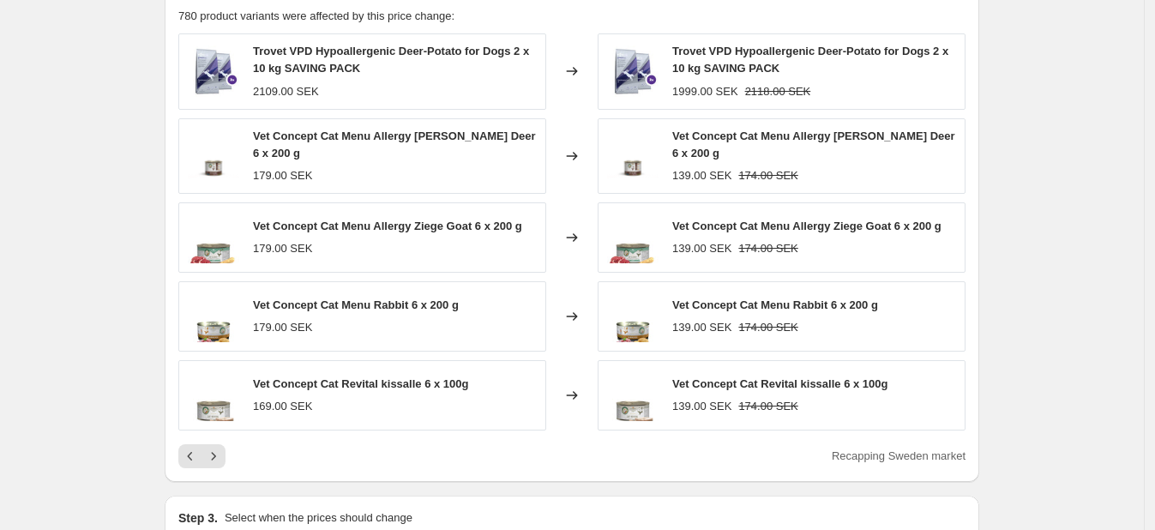
click at [219, 461] on div "PRICE CHANGE RECAP 780 product variants were affected by this price change: Tro…" at bounding box center [572, 228] width 815 height 508
click at [216, 456] on icon "Next" at bounding box center [213, 456] width 17 height 17
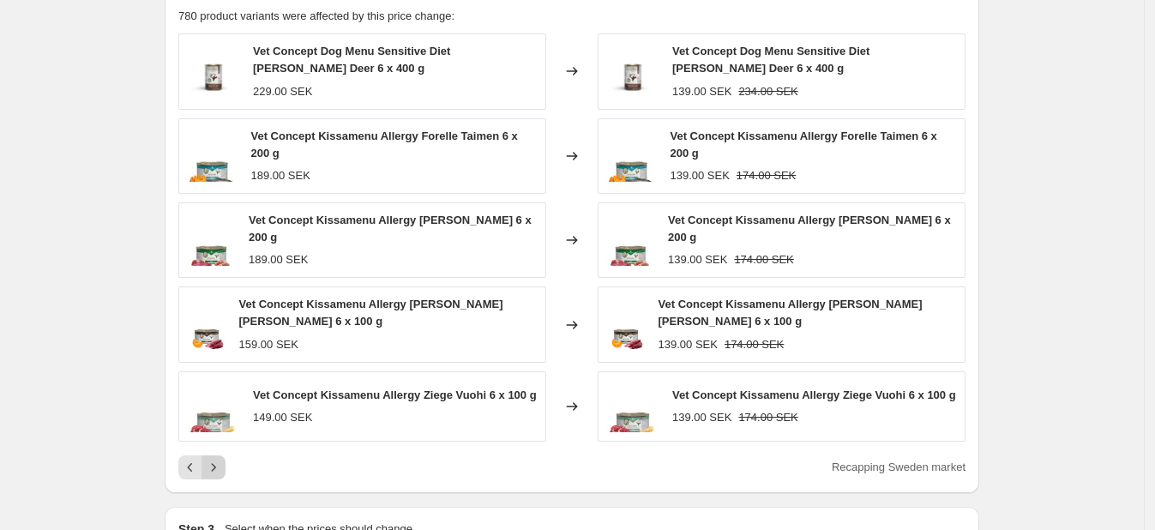
click at [216, 459] on icon "Next" at bounding box center [213, 467] width 17 height 17
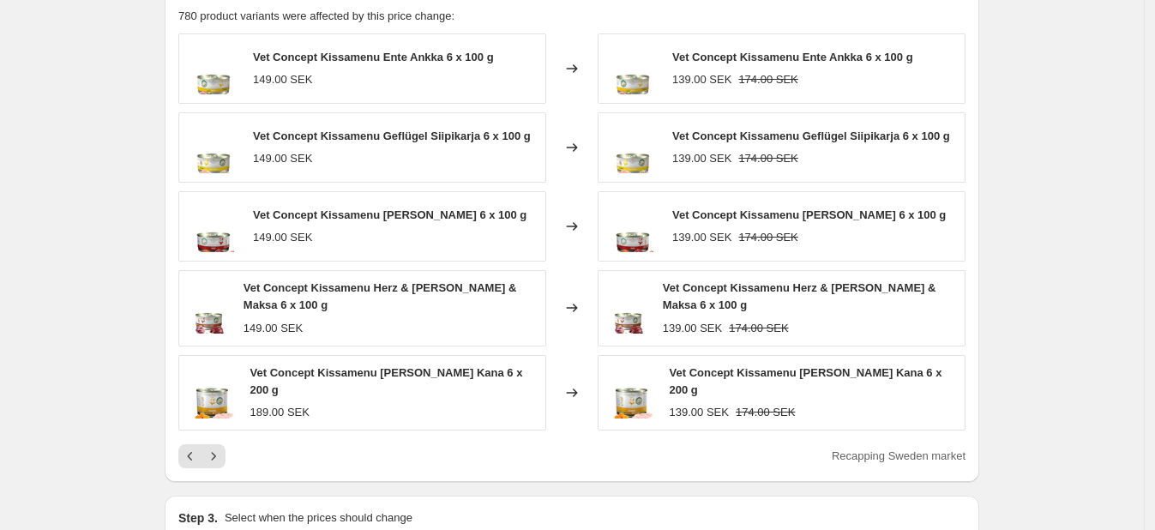
scroll to position [710, 0]
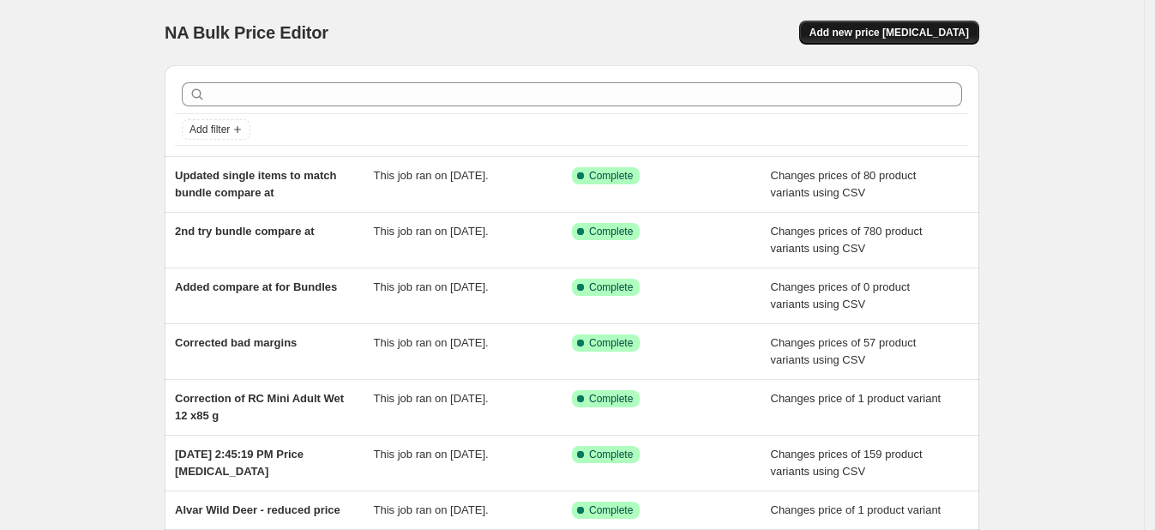
click at [948, 21] on button "Add new price change job" at bounding box center [889, 33] width 180 height 24
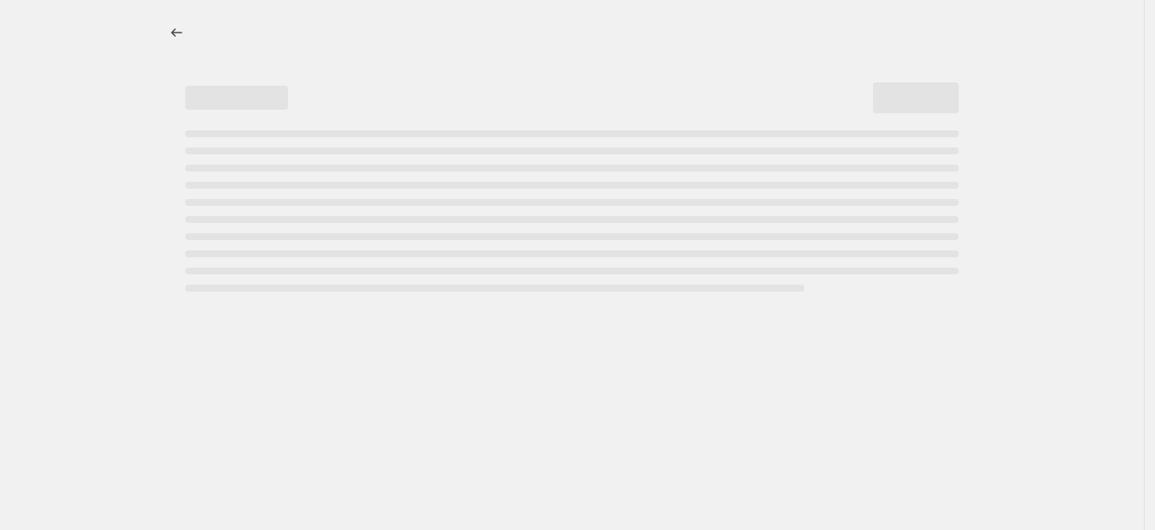
select select "percentage"
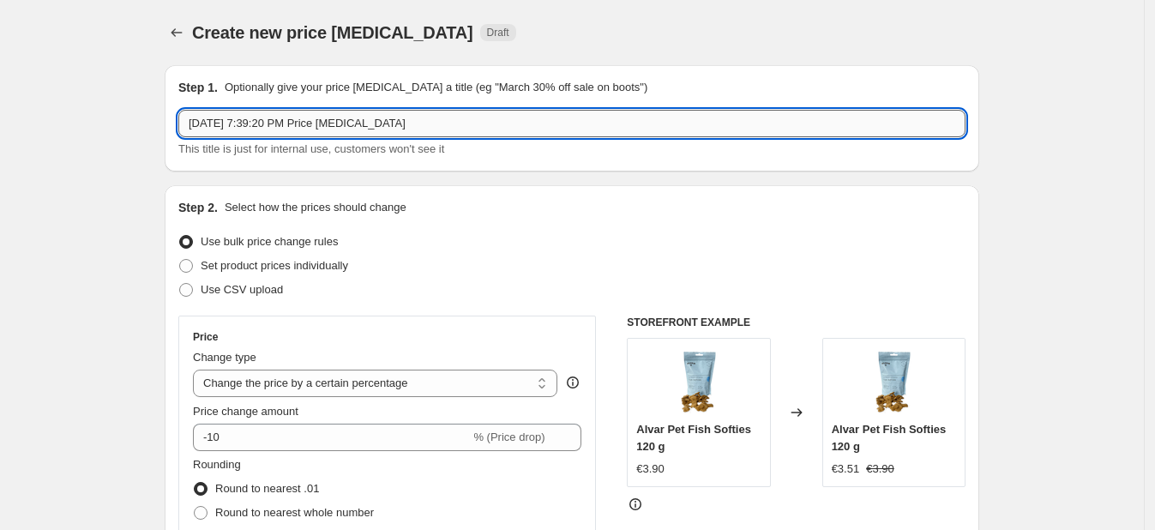
click at [364, 121] on input "Aug 10, 2025, 7:39:20 PM Price change job" at bounding box center [571, 123] width 787 height 27
type input "Corrected wrong prices"
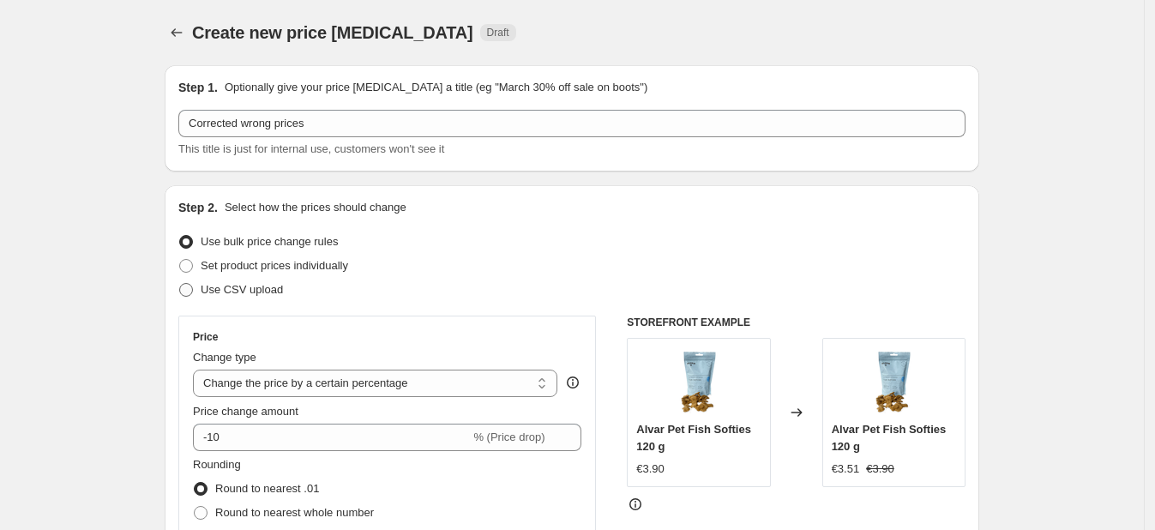
click at [193, 292] on span at bounding box center [186, 290] width 14 height 14
click at [180, 284] on input "Use CSV upload" at bounding box center [179, 283] width 1 height 1
radio input "true"
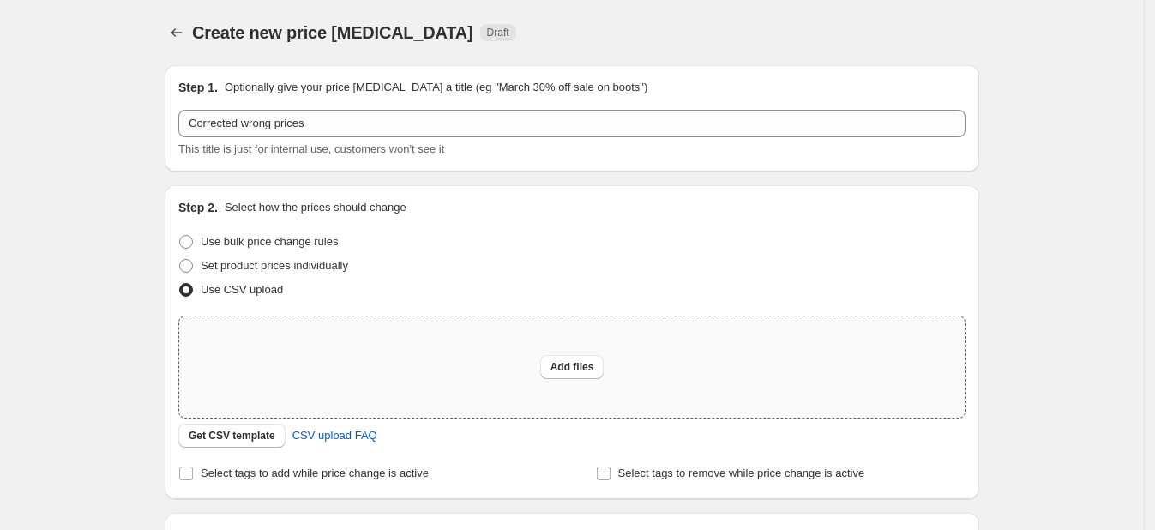
scroll to position [221, 0]
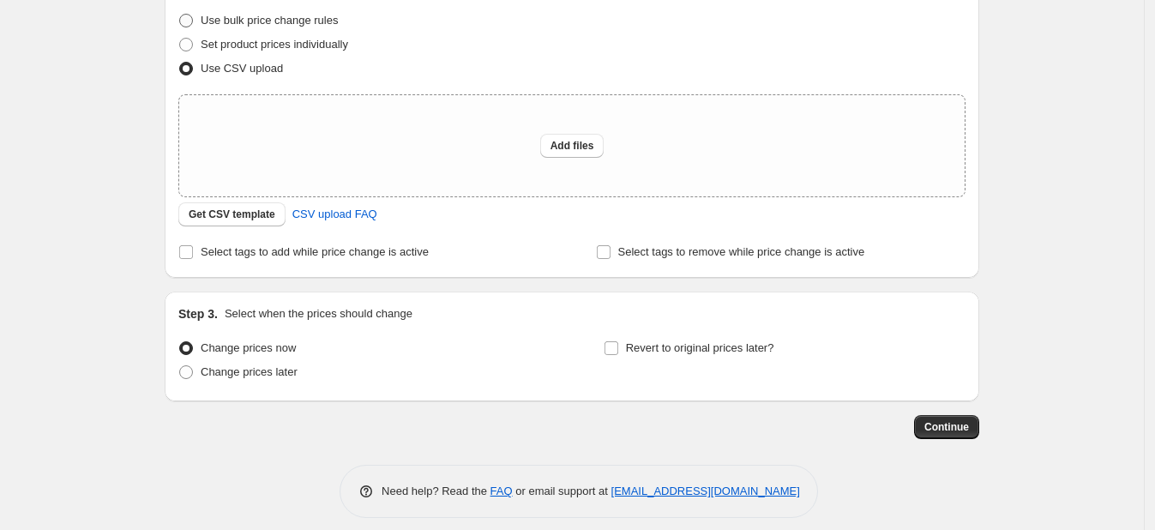
click at [190, 15] on span at bounding box center [186, 21] width 14 height 14
click at [180, 15] on input "Use bulk price change rules" at bounding box center [179, 14] width 1 height 1
radio input "true"
select select "percentage"
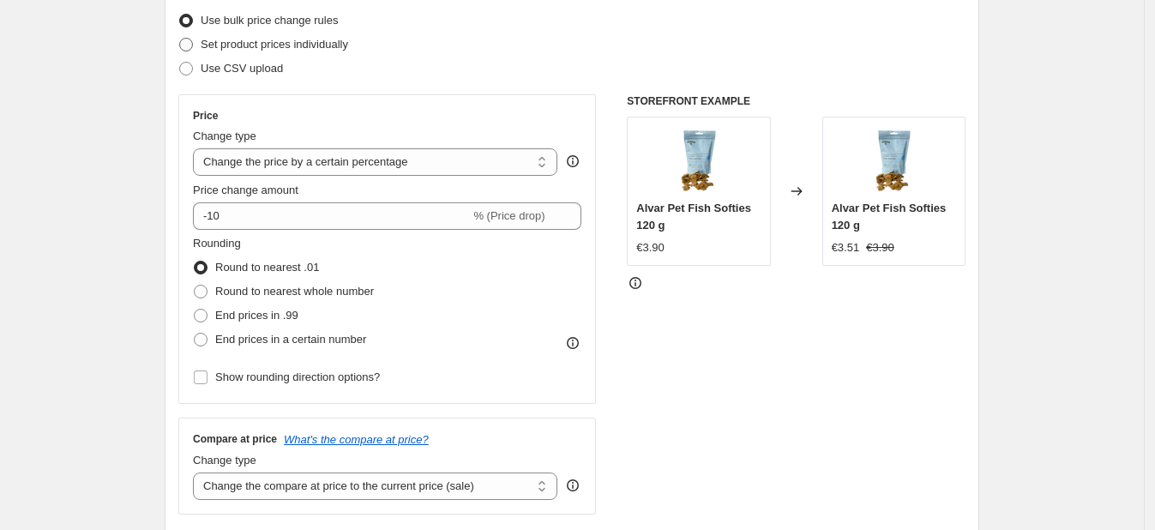
click at [199, 40] on label "Set product prices individually" at bounding box center [263, 45] width 170 height 24
click at [180, 39] on input "Set product prices individually" at bounding box center [179, 38] width 1 height 1
radio input "true"
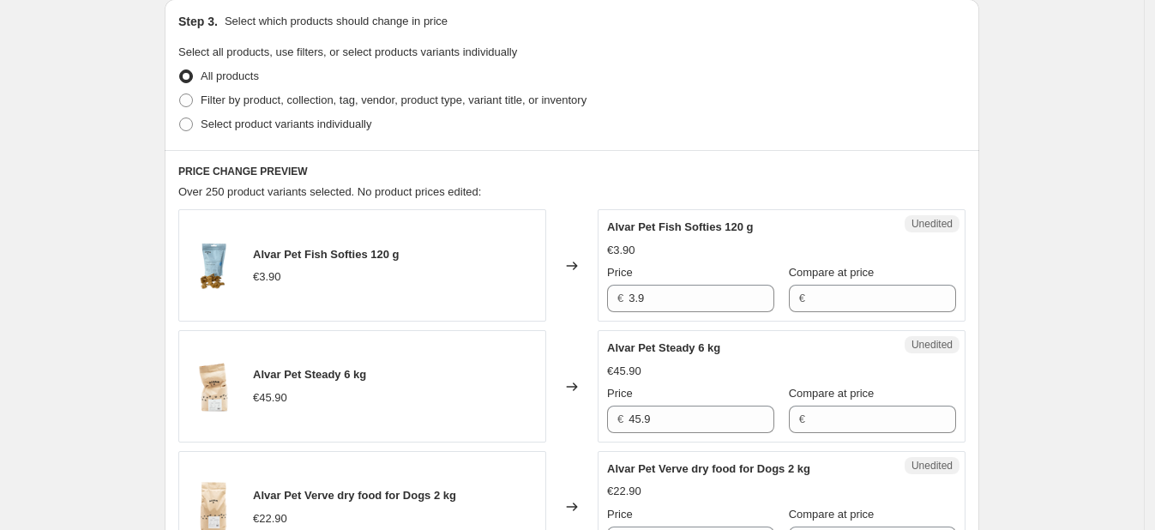
scroll to position [370, 0]
click at [193, 120] on span at bounding box center [186, 123] width 14 height 14
click at [180, 117] on input "Select product variants individually" at bounding box center [179, 116] width 1 height 1
radio input "true"
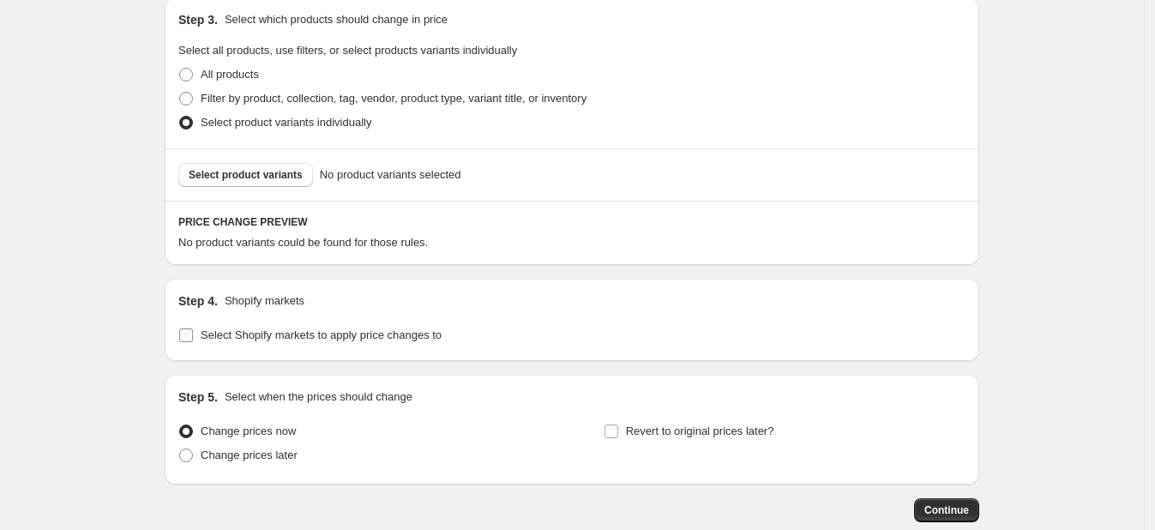
click at [193, 340] on input "Select Shopify markets to apply price changes to" at bounding box center [186, 335] width 14 height 14
checkbox input "true"
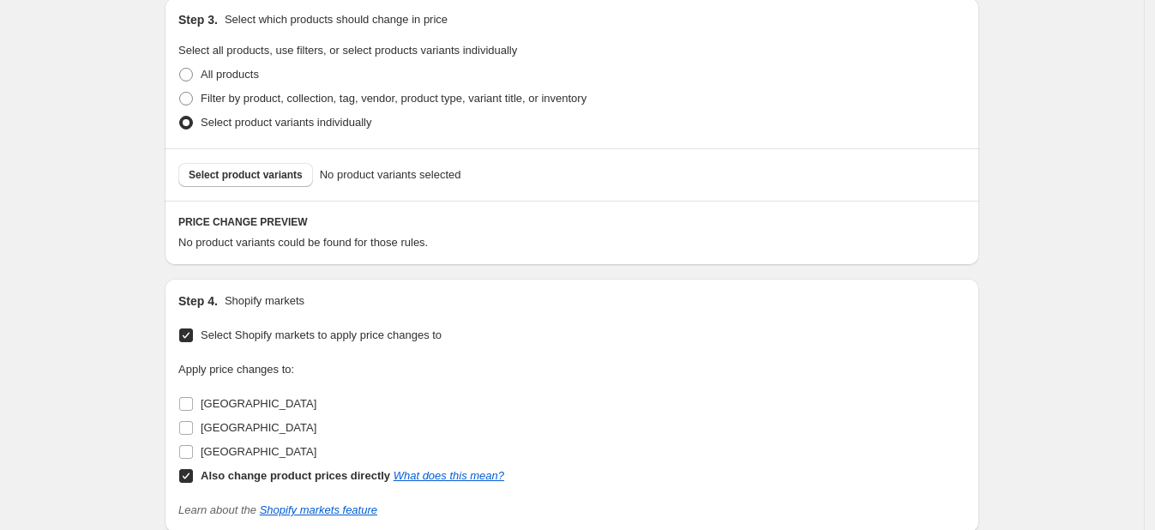
scroll to position [415, 0]
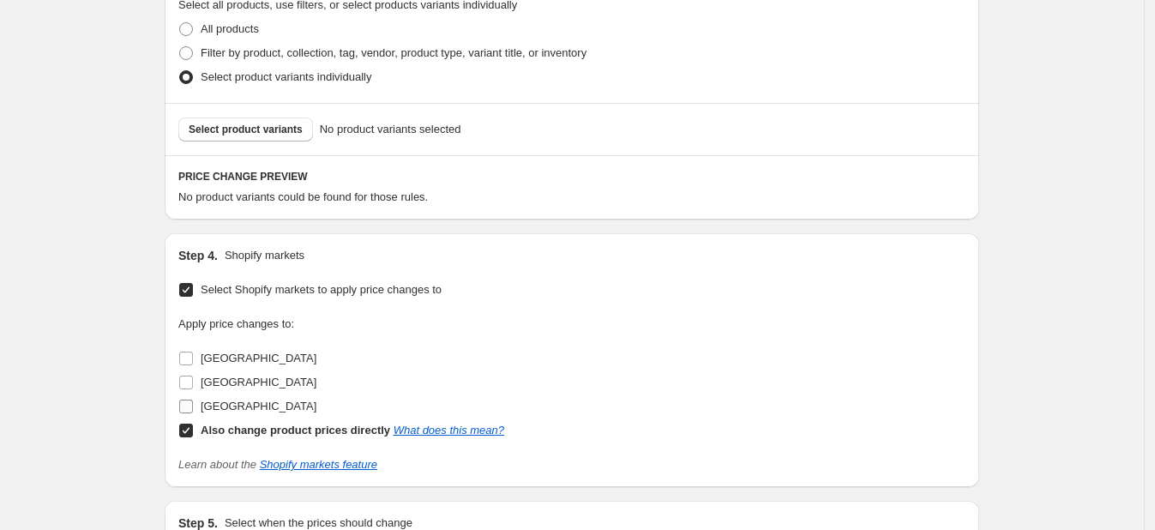
click at [192, 403] on input "Sweden" at bounding box center [186, 407] width 14 height 14
checkbox input "true"
click at [193, 436] on input "Also change product prices directly What does this mean?" at bounding box center [186, 431] width 14 height 14
checkbox input "false"
click at [253, 132] on span "Select product variants" at bounding box center [246, 130] width 114 height 14
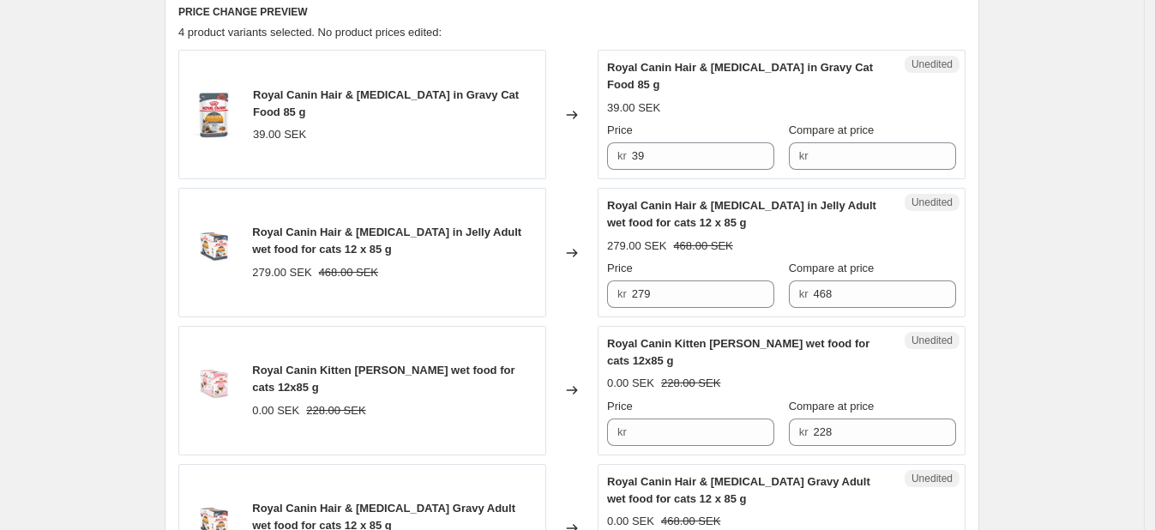
scroll to position [583, 0]
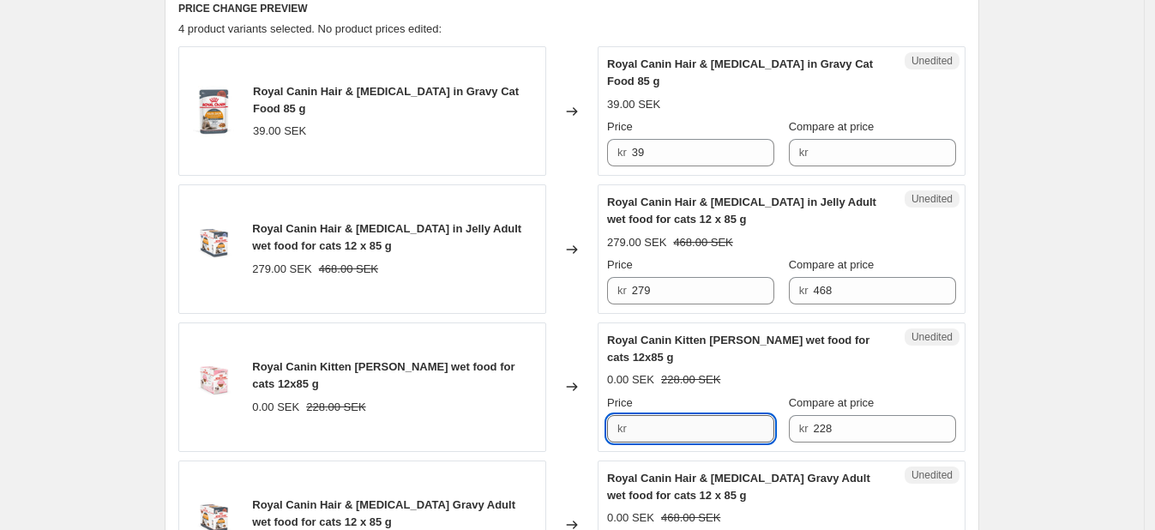
click at [709, 425] on input "Price" at bounding box center [703, 428] width 143 height 27
type input "238"
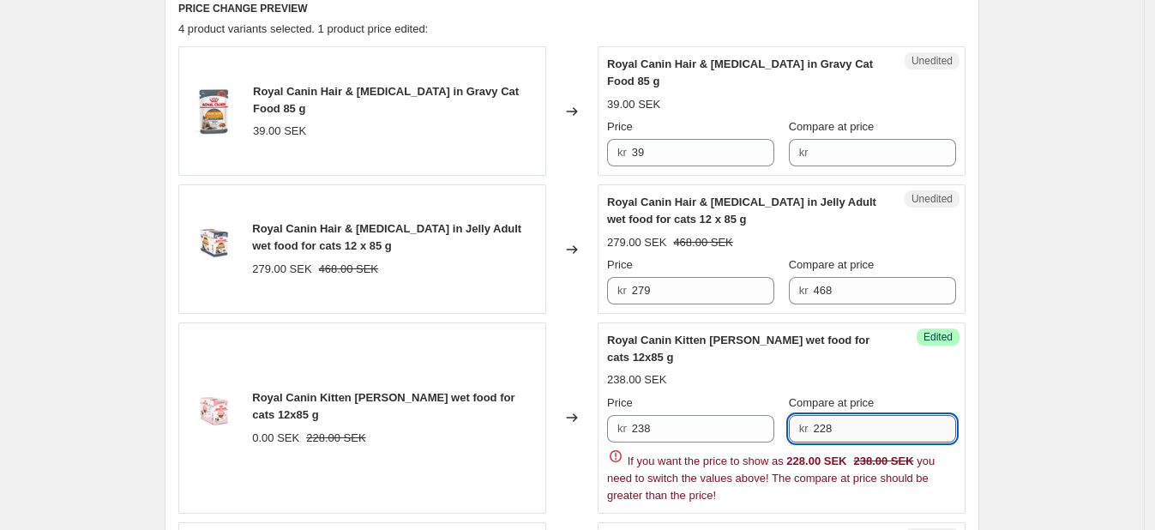
click at [814, 418] on div "kr 228" at bounding box center [872, 428] width 167 height 27
click at [838, 415] on input "228" at bounding box center [884, 428] width 143 height 27
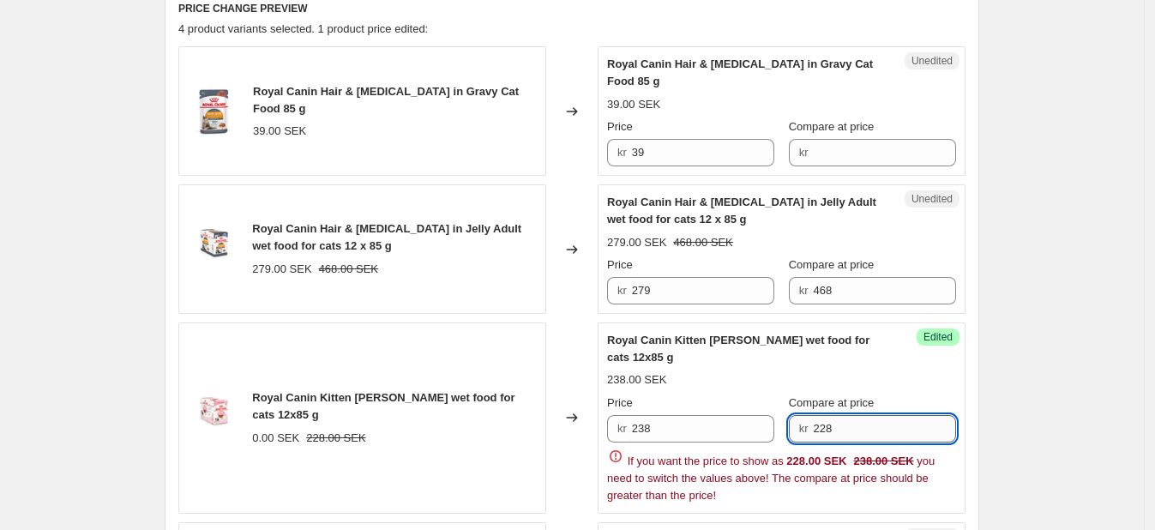
click at [838, 415] on input "228" at bounding box center [884, 428] width 143 height 27
type input "348"
click at [1140, 277] on div "Create new price change job. This page is ready Create new price change job Dra…" at bounding box center [572, 327] width 1144 height 1820
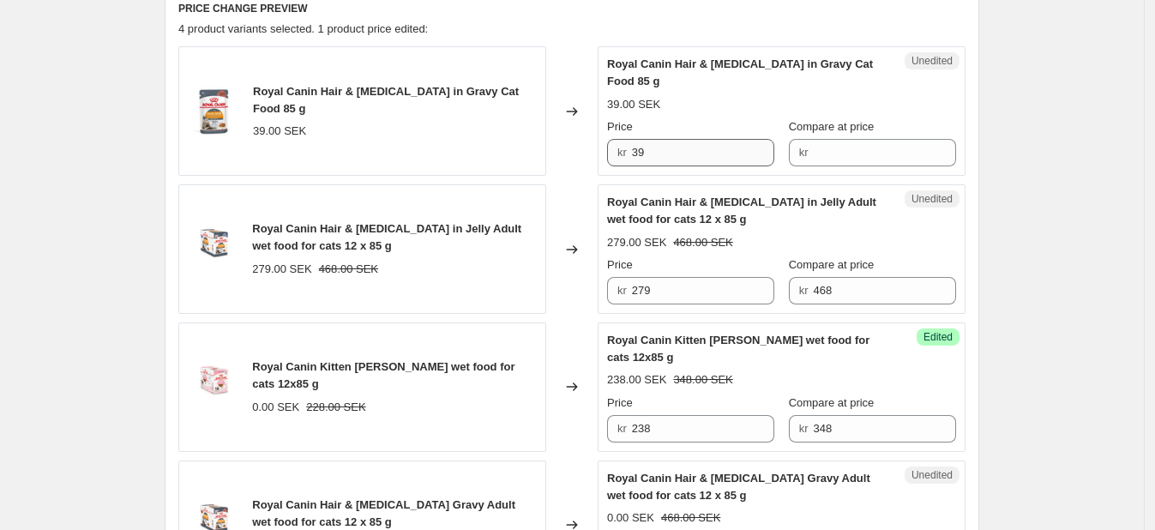
scroll to position [787, 0]
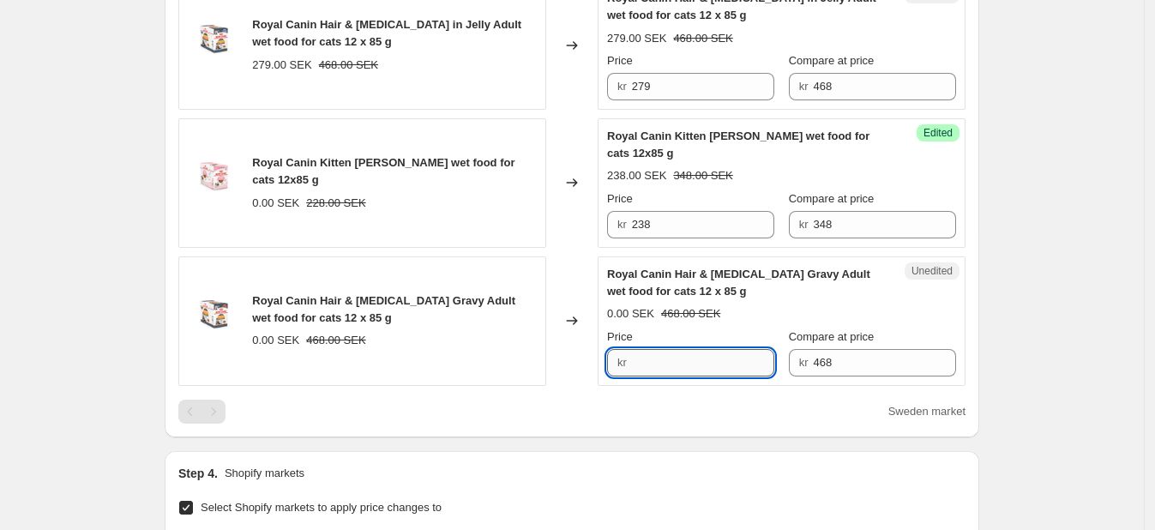
click at [651, 353] on input "Price" at bounding box center [703, 362] width 143 height 27
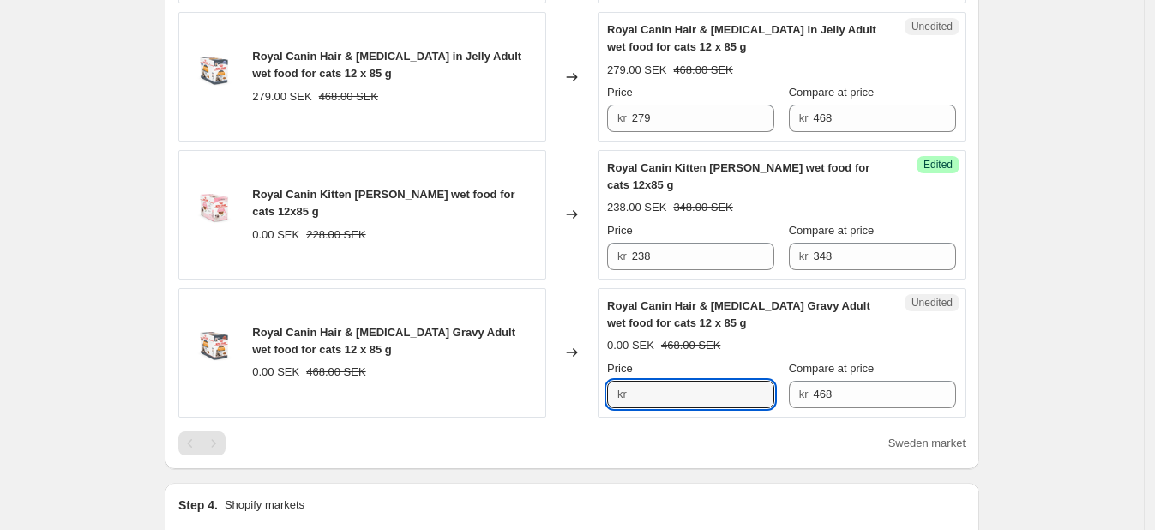
scroll to position [754, 0]
type input "279"
click at [1039, 281] on div "Create new price change job. This page is ready Create new price change job Dra…" at bounding box center [572, 125] width 1144 height 1758
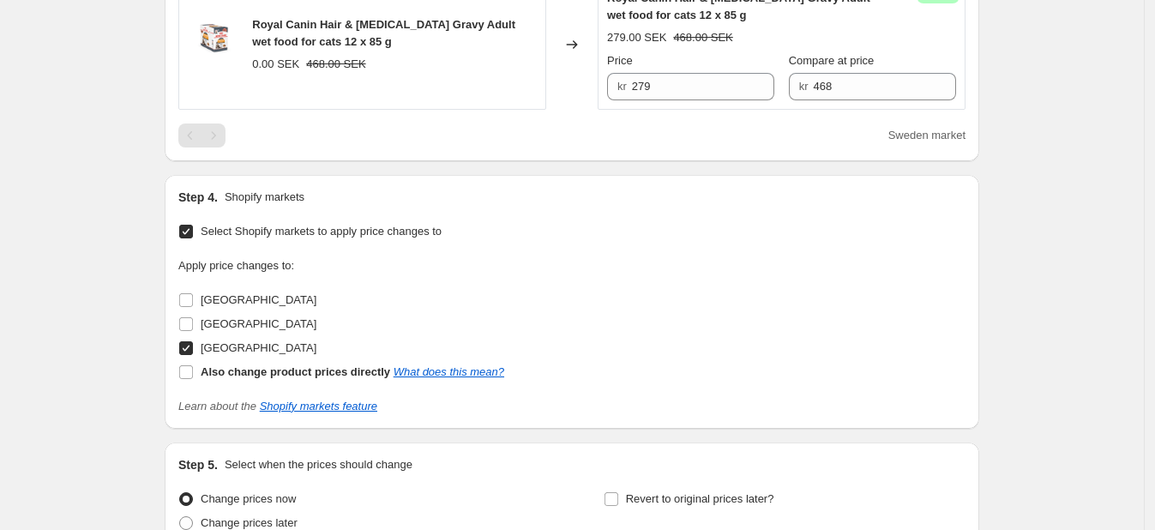
scroll to position [1225, 0]
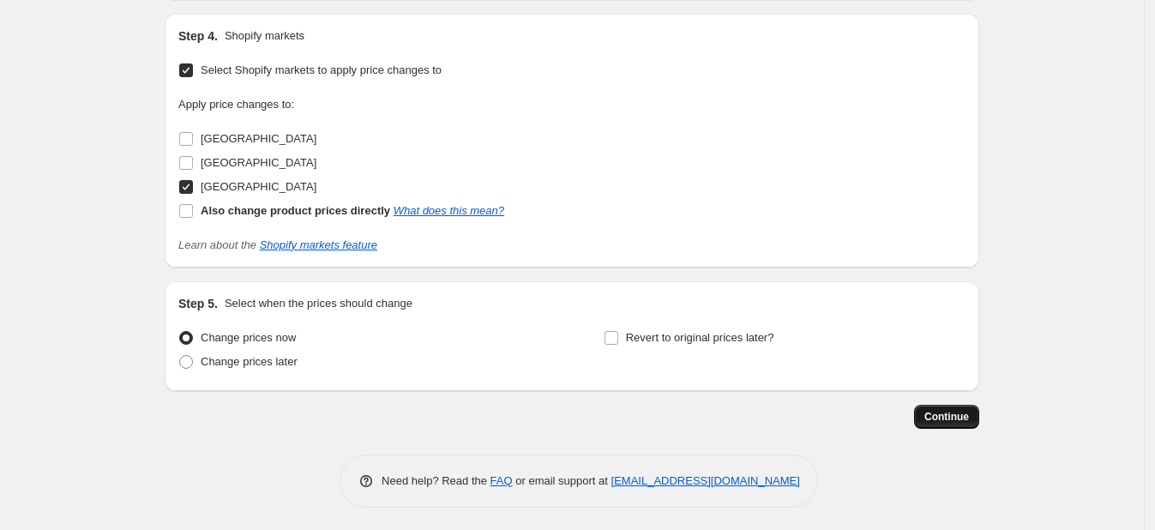
click at [949, 410] on span "Continue" at bounding box center [946, 417] width 45 height 14
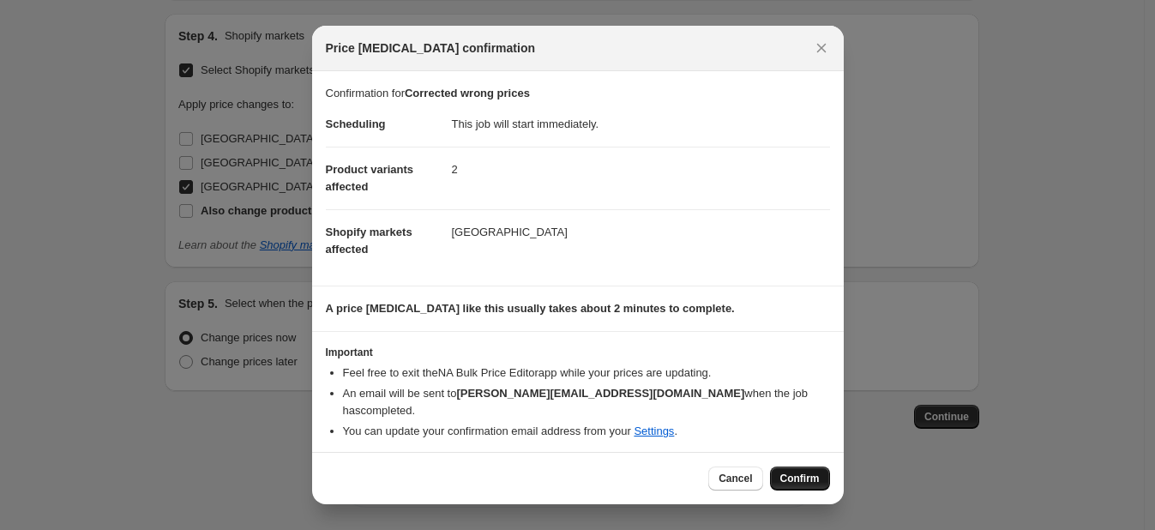
click at [821, 467] on button "Confirm" at bounding box center [800, 479] width 60 height 24
